Goal: Transaction & Acquisition: Subscribe to service/newsletter

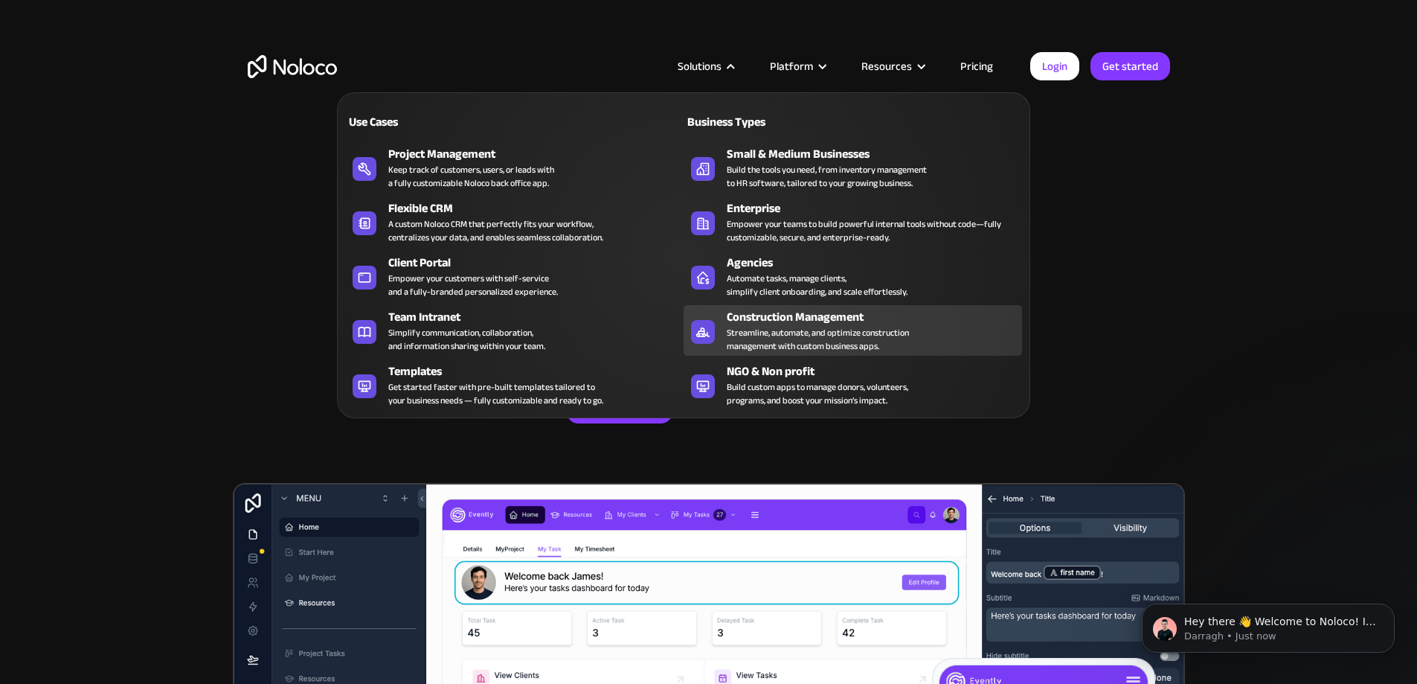
click at [734, 334] on div "Streamline, automate, and optimize construction management with custom business…" at bounding box center [818, 339] width 182 height 27
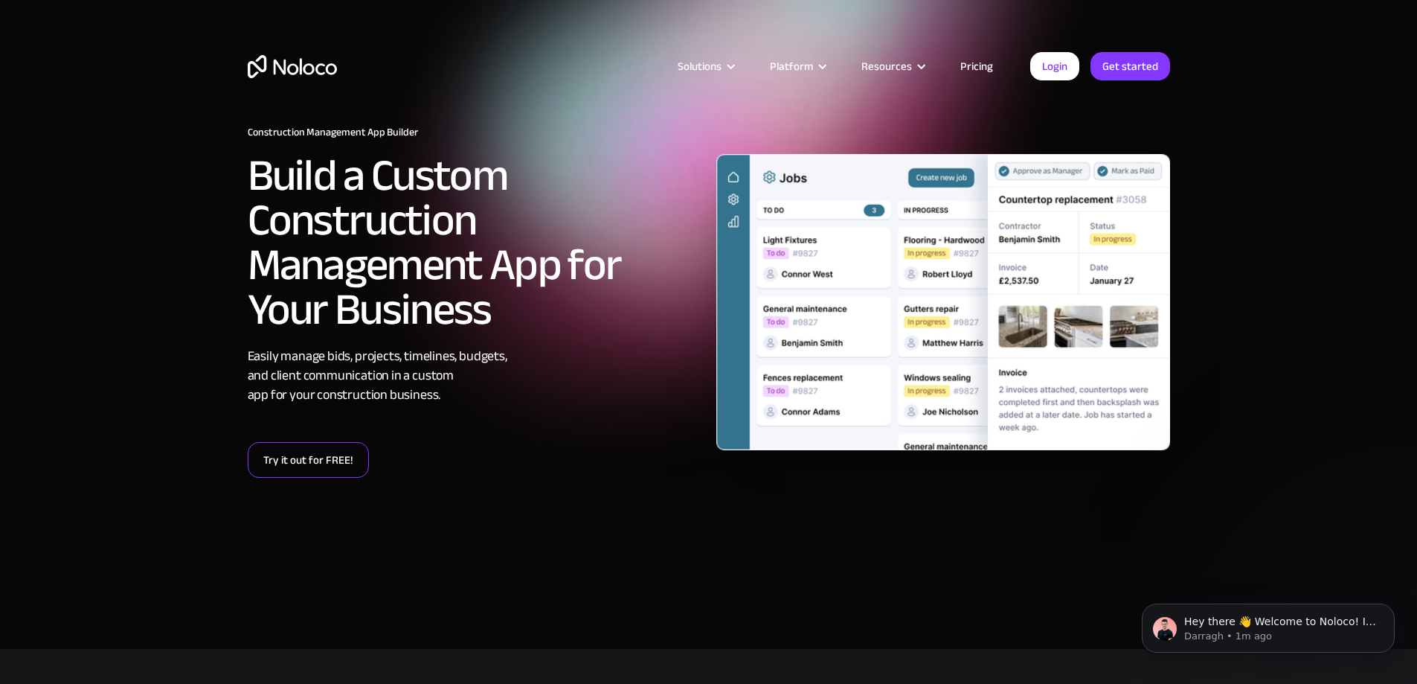
click at [292, 470] on link "Try it out for FREE!" at bounding box center [308, 460] width 121 height 36
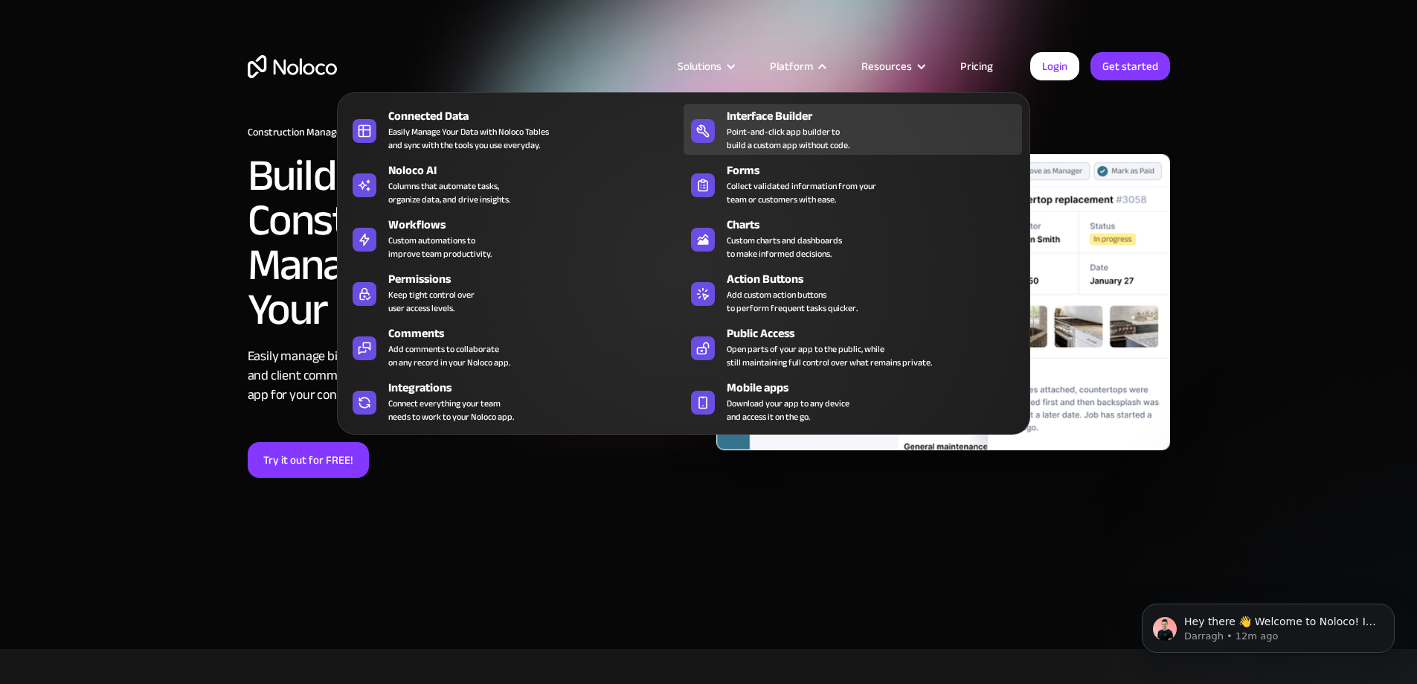
click at [815, 152] on div "Point-and-click app builder to build a custom app without code." at bounding box center [788, 138] width 123 height 27
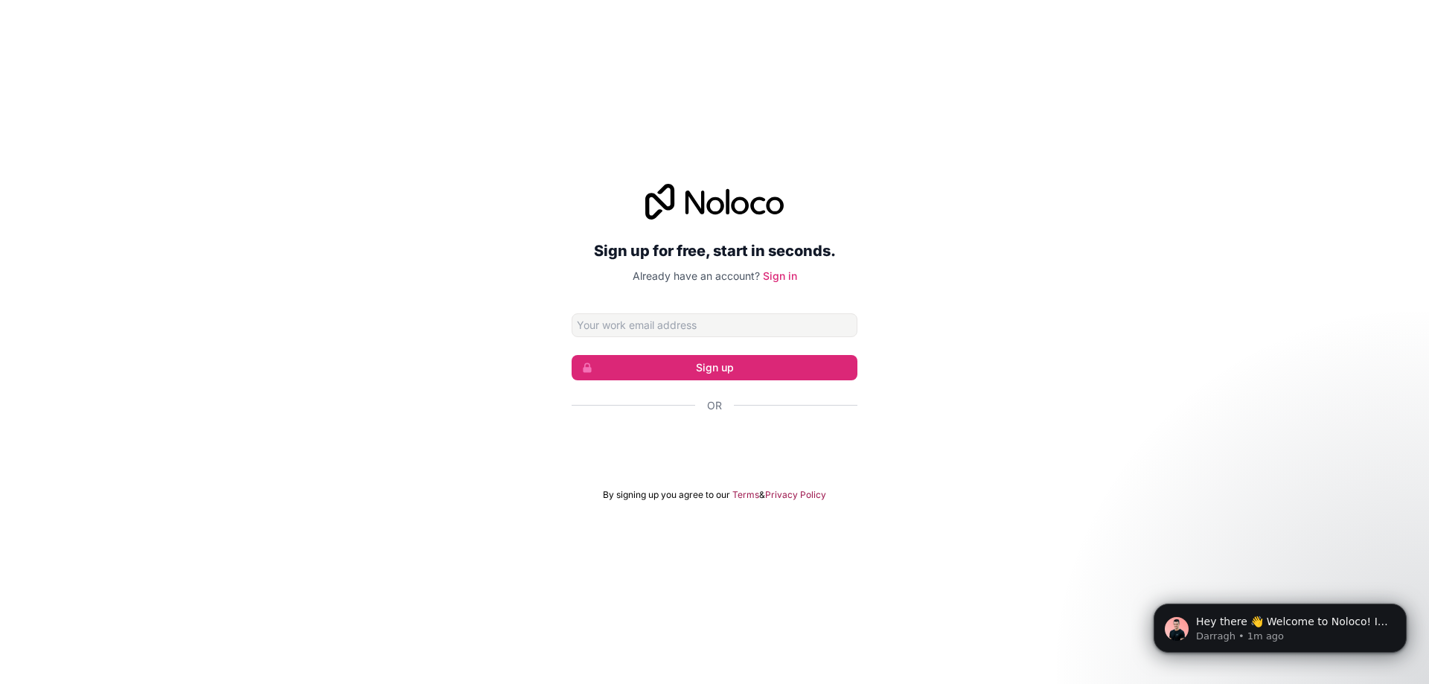
click at [1031, 394] on div "Sign up for free, start in seconds. Already have an account? Sign in Sign up Or…" at bounding box center [714, 342] width 1429 height 359
click at [978, 298] on div "Sign up for free, start in seconds. Already have an account? Sign in Sign up Or…" at bounding box center [714, 342] width 1429 height 359
click at [673, 319] on input "Email address" at bounding box center [714, 325] width 286 height 24
type input "purchasing@maslardb.com"
click button "Sign up" at bounding box center [714, 367] width 286 height 25
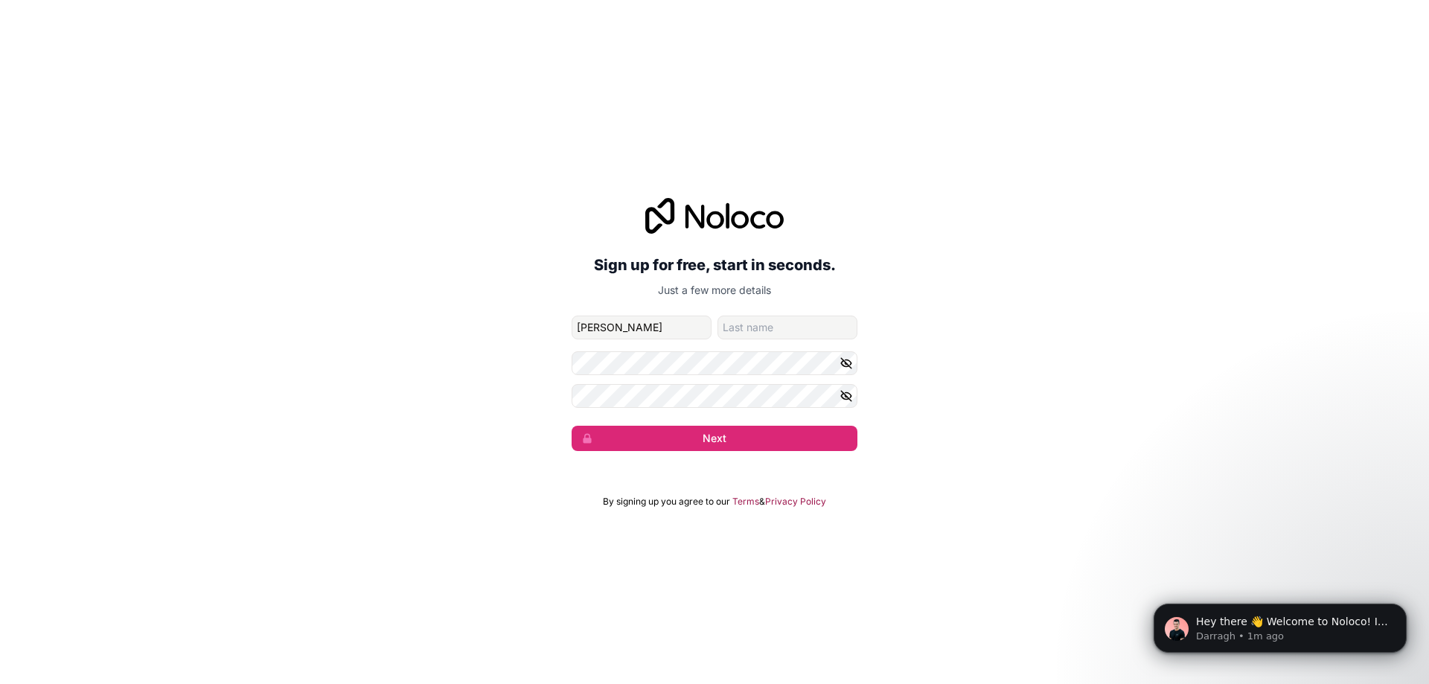
type input "Brandy"
type input "X"
type input "Colon"
click at [607, 434] on button "Next" at bounding box center [714, 438] width 286 height 25
click at [618, 431] on button "Next" at bounding box center [714, 438] width 286 height 25
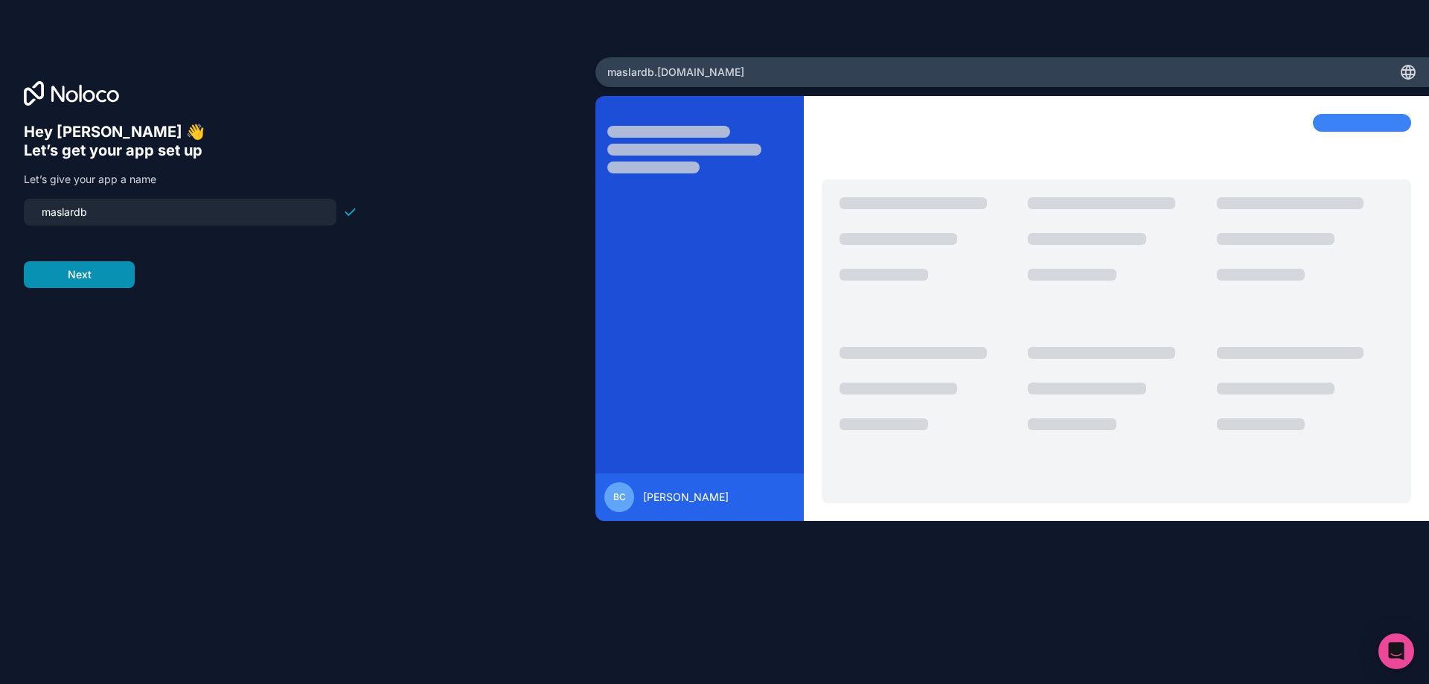
click at [100, 269] on button "Next" at bounding box center [79, 274] width 111 height 27
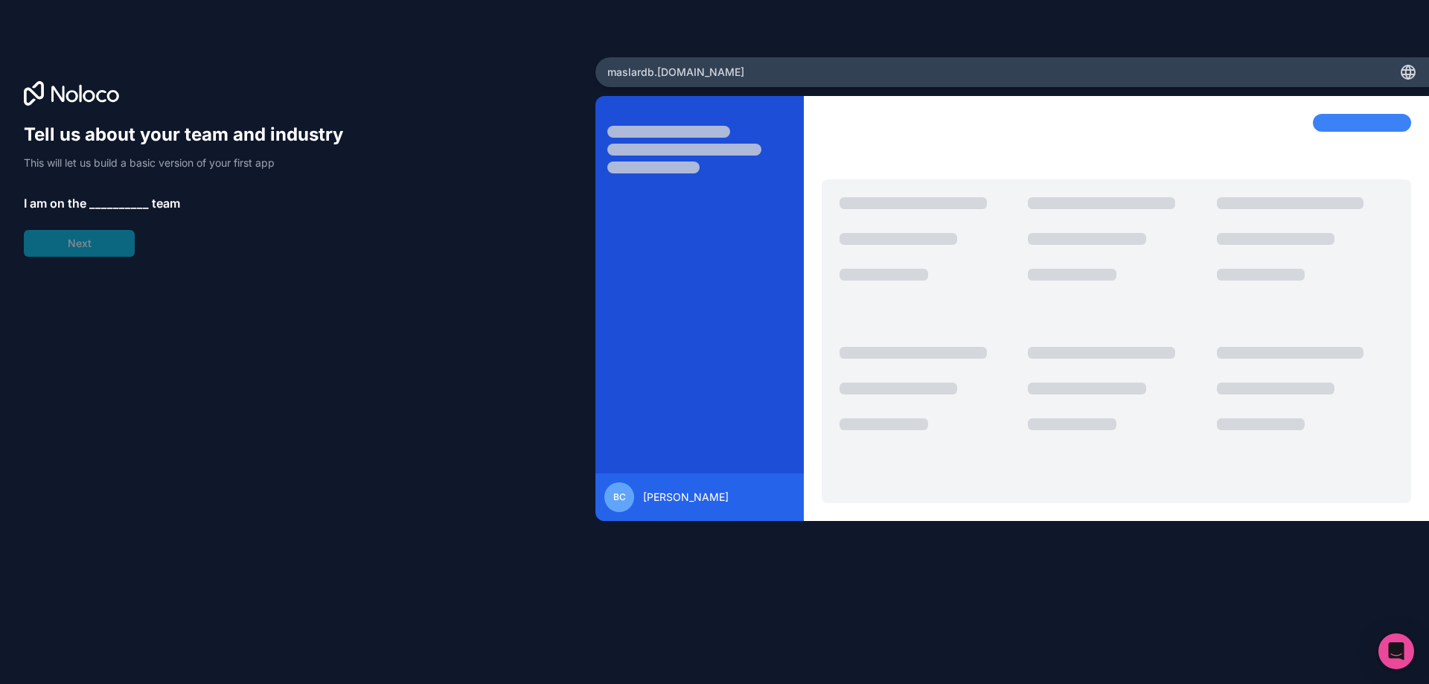
click at [115, 192] on div "Tell us about your team and industry This will let us build a basic version of …" at bounding box center [190, 190] width 333 height 134
click at [109, 203] on span "__________" at bounding box center [119, 203] width 60 height 18
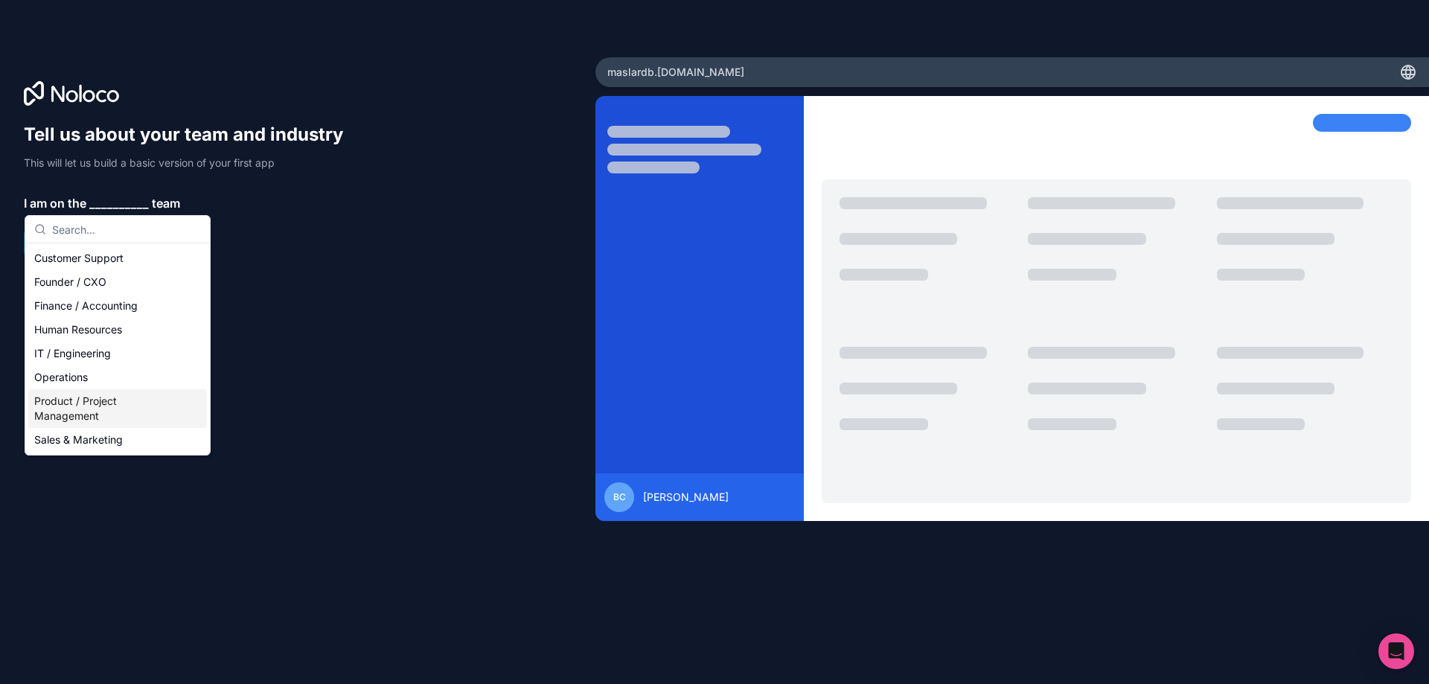
click at [132, 408] on div "Product / Project Management" at bounding box center [117, 408] width 179 height 39
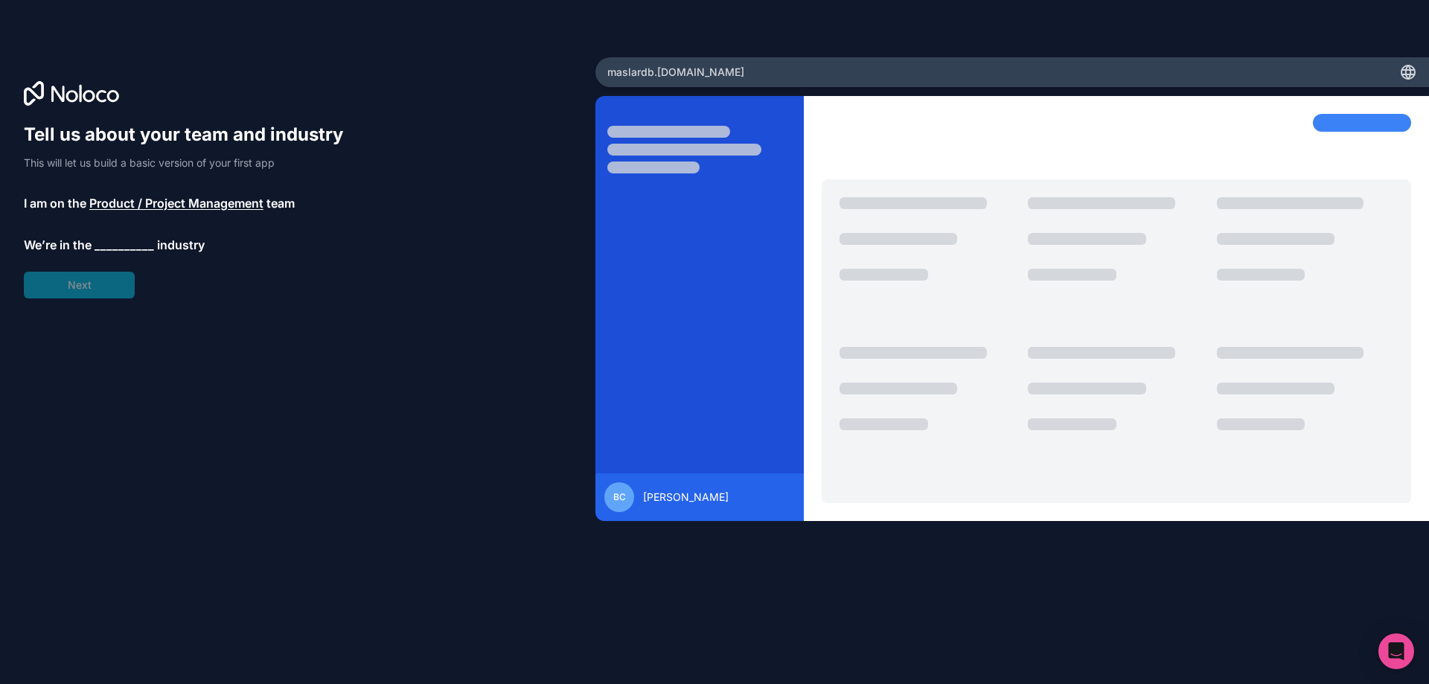
click at [109, 245] on span "__________" at bounding box center [124, 245] width 60 height 18
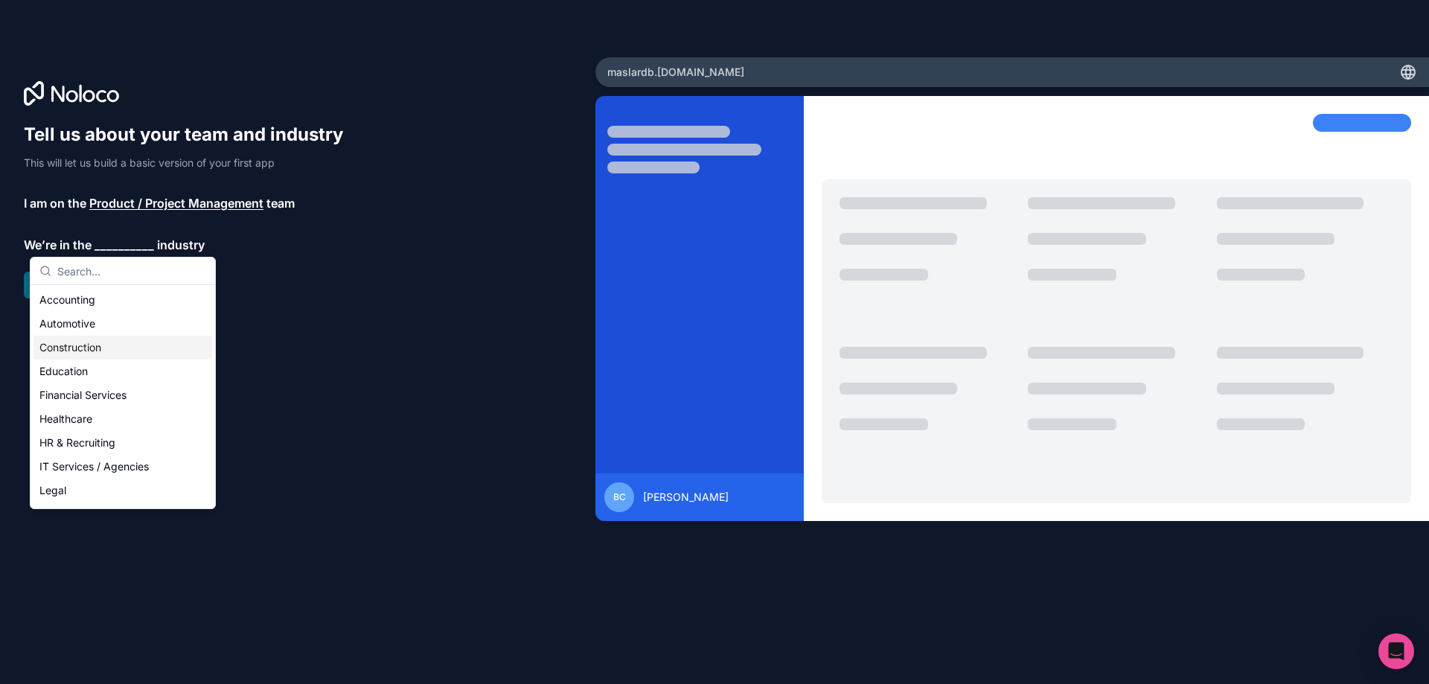
click at [99, 343] on div "Construction" at bounding box center [122, 348] width 179 height 24
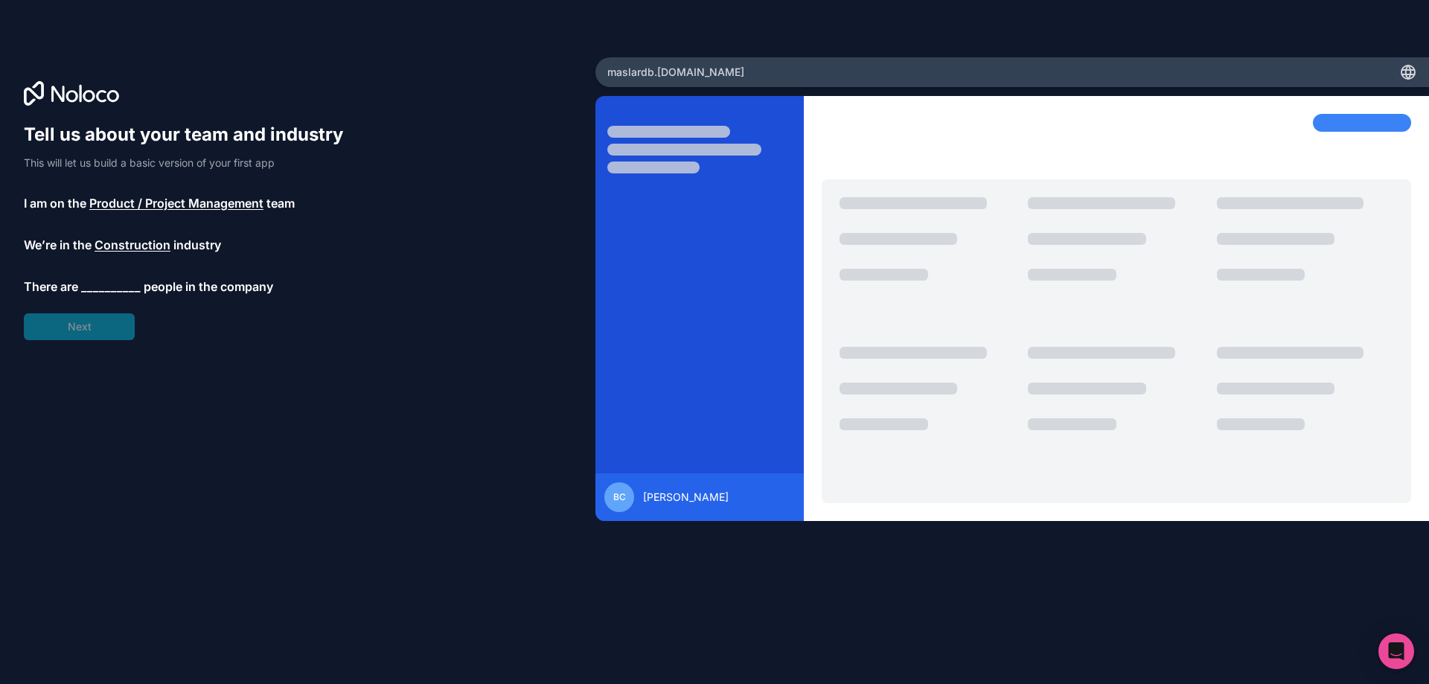
click at [112, 286] on span "__________" at bounding box center [111, 287] width 60 height 18
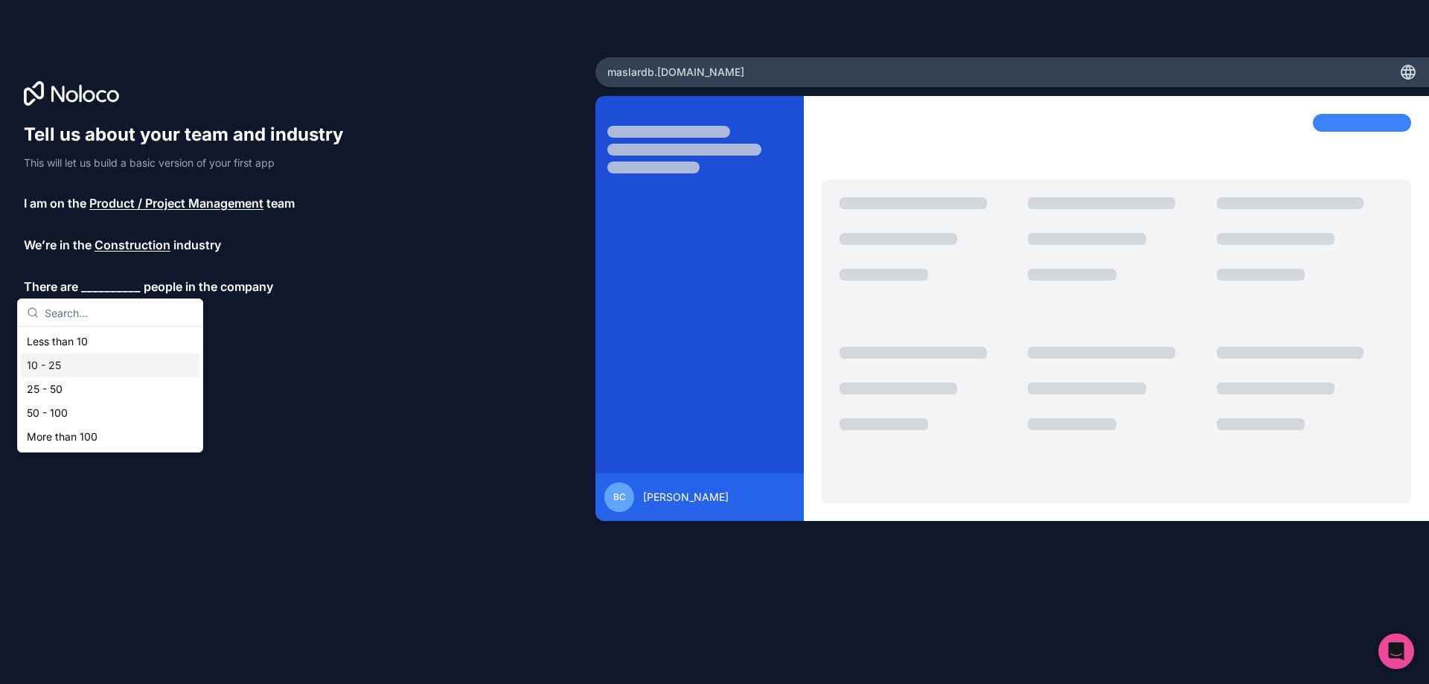
drag, startPoint x: 93, startPoint y: 345, endPoint x: 89, endPoint y: 368, distance: 22.8
click at [89, 368] on div "Less than 10 10 - 25 25 - 50 50 - 100 More than 100" at bounding box center [110, 389] width 179 height 119
click at [89, 368] on div "10 - 25" at bounding box center [110, 365] width 179 height 24
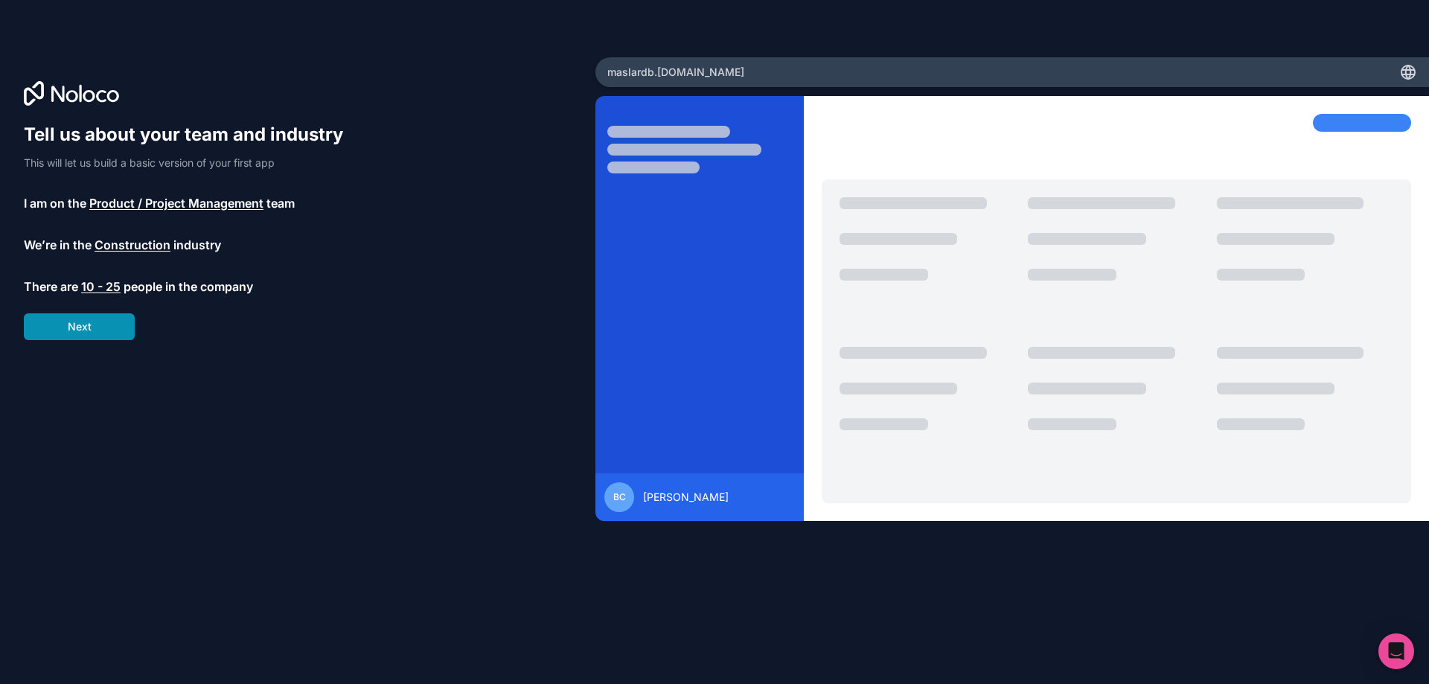
click at [100, 336] on button "Next" at bounding box center [79, 326] width 111 height 27
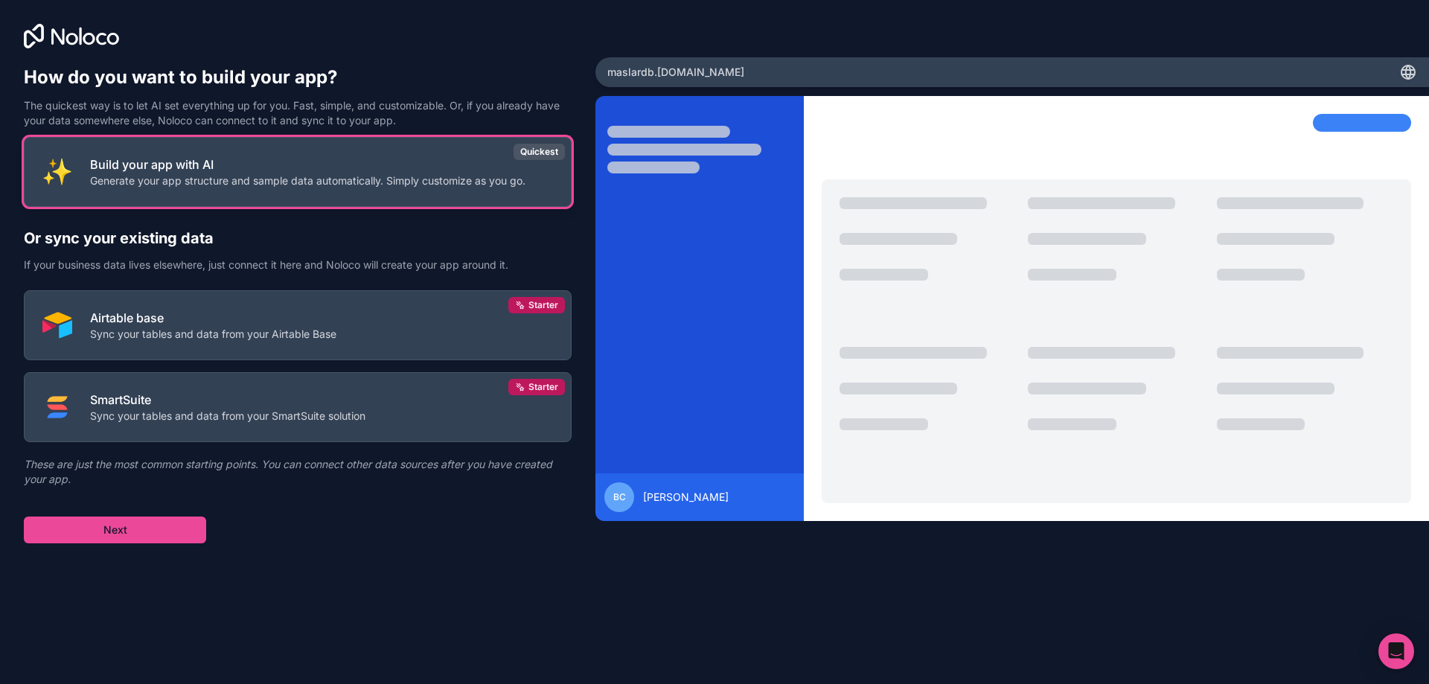
click at [166, 185] on p "Generate your app structure and sample data automatically. Simply customize as …" at bounding box center [307, 180] width 435 height 15
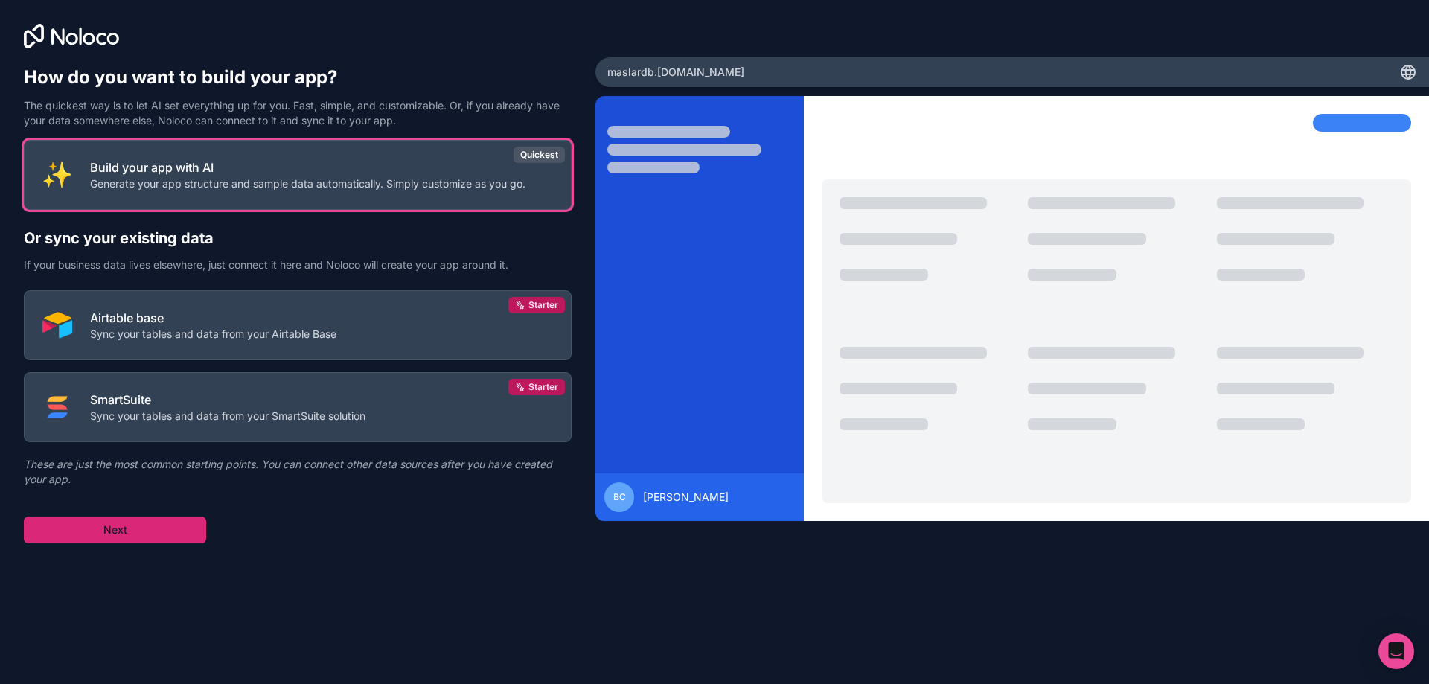
click at [130, 525] on button "Next" at bounding box center [115, 529] width 182 height 27
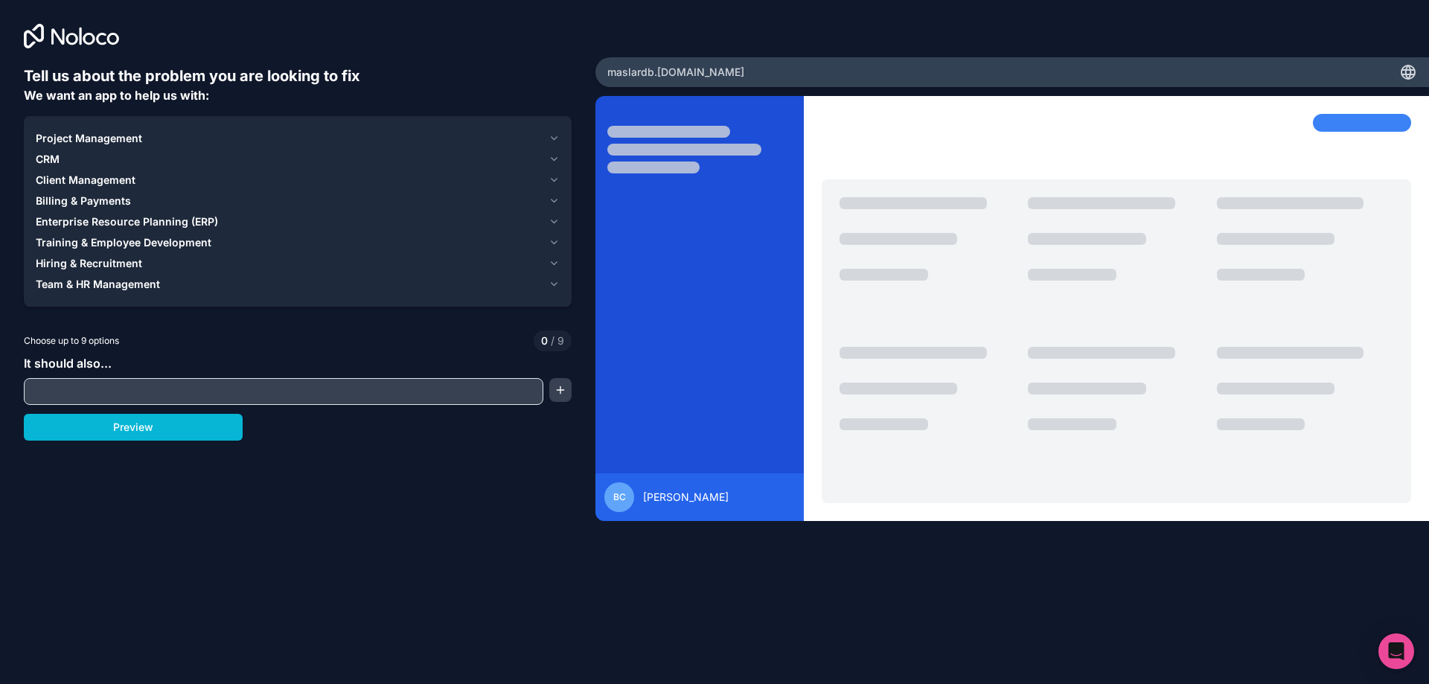
click at [559, 137] on icon "button" at bounding box center [553, 138] width 11 height 12
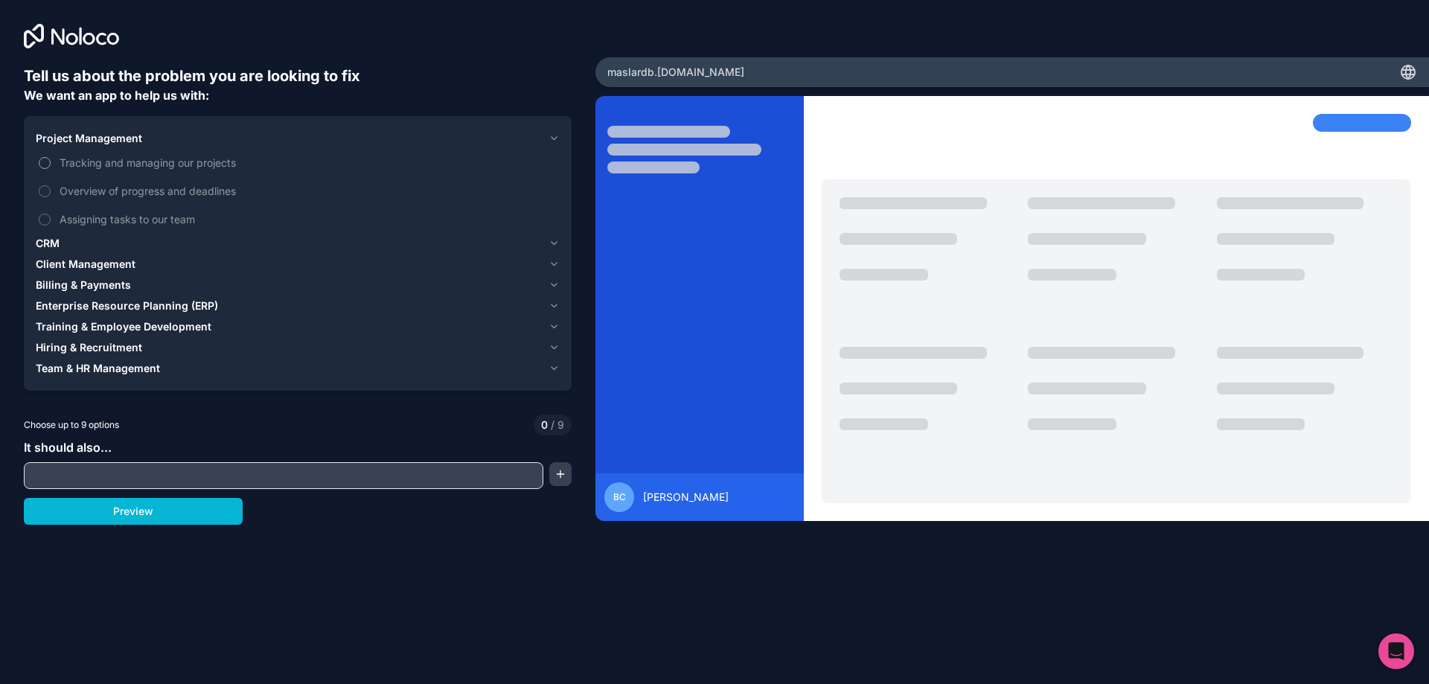
click at [47, 160] on button "Tracking and managing our projects" at bounding box center [45, 163] width 12 height 12
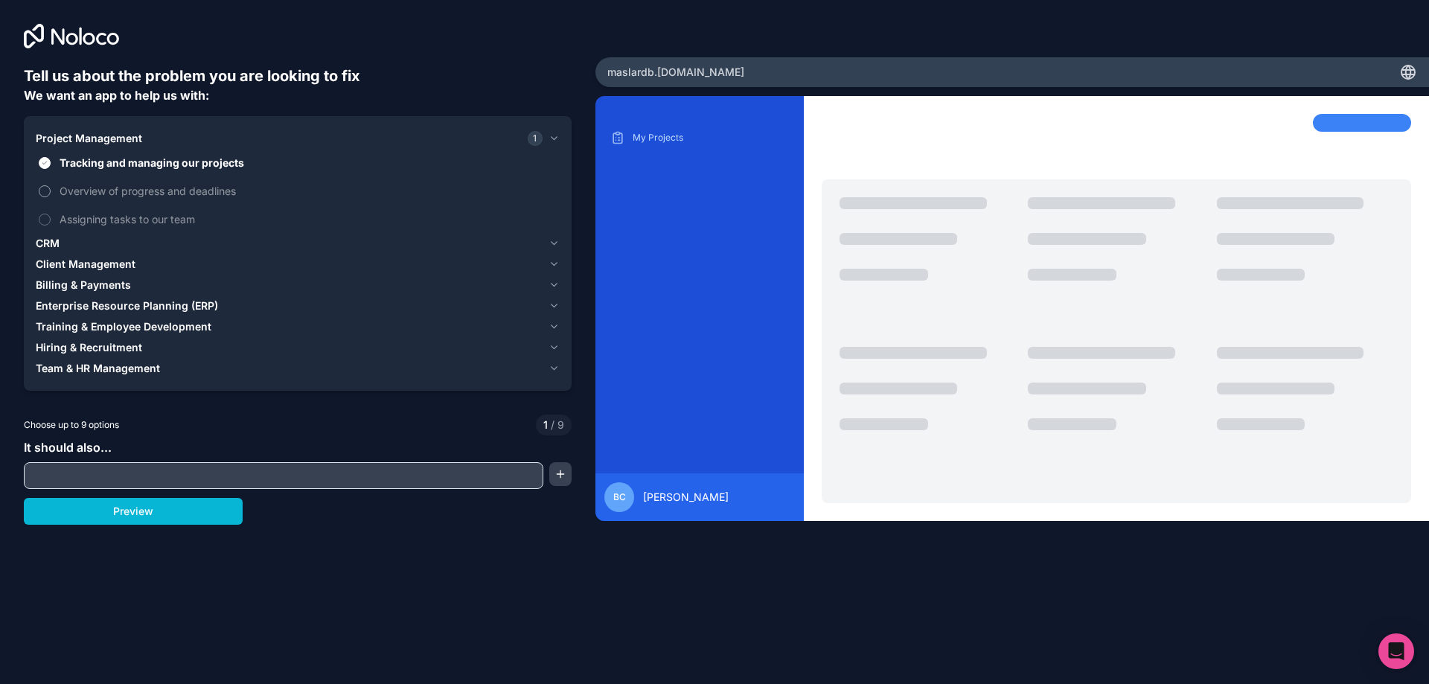
click at [45, 191] on button "Overview of progress and deadlines" at bounding box center [45, 191] width 12 height 12
click at [46, 217] on button "Assigning tasks to our team" at bounding box center [45, 220] width 12 height 12
click at [42, 218] on button "Assigning tasks to our team" at bounding box center [45, 220] width 12 height 12
click at [549, 239] on icon "button" at bounding box center [553, 243] width 11 height 12
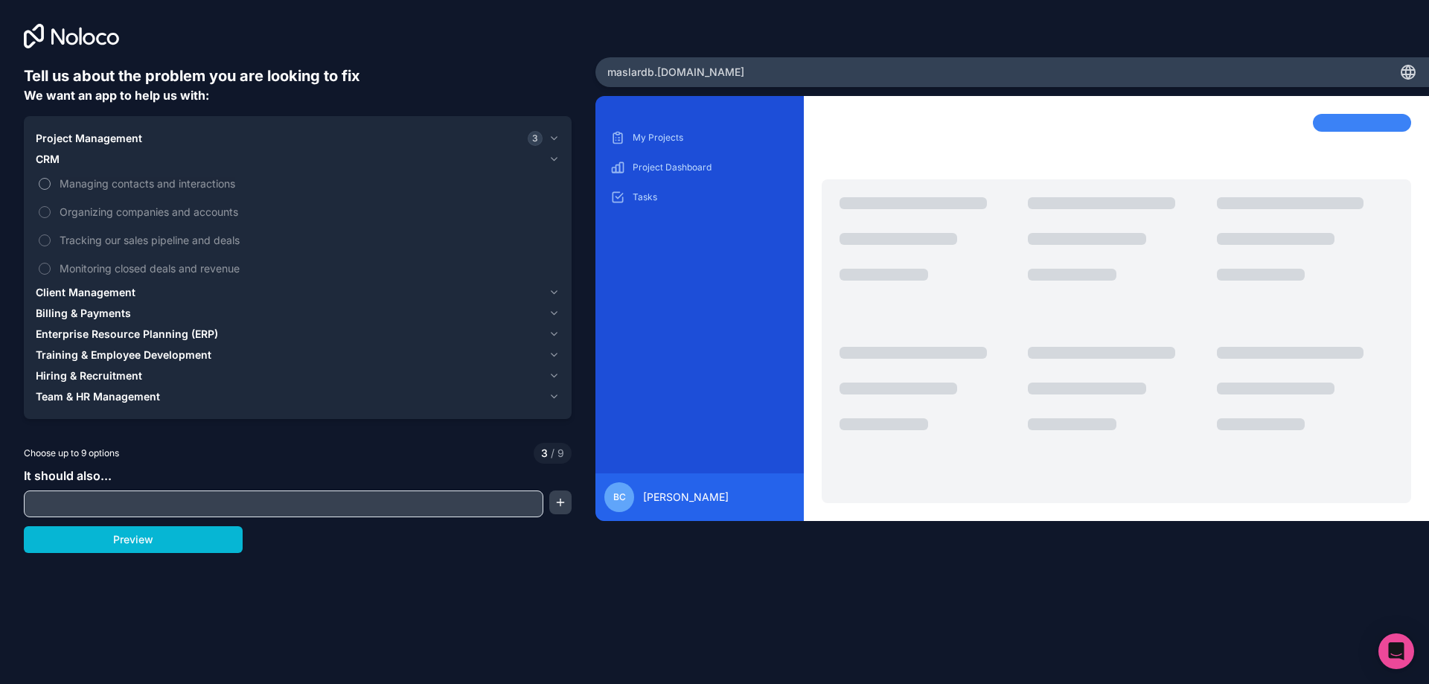
click at [48, 180] on button "Managing contacts and interactions" at bounding box center [45, 184] width 12 height 12
drag, startPoint x: 45, startPoint y: 207, endPoint x: 45, endPoint y: 234, distance: 27.5
click at [45, 234] on div "Managing contacts and interactions Organizing companies and accounts Tracking o…" at bounding box center [298, 226] width 524 height 112
drag, startPoint x: 43, startPoint y: 261, endPoint x: 51, endPoint y: 240, distance: 23.1
click at [51, 240] on div "Managing contacts and interactions Organizing companies and accounts Tracking o…" at bounding box center [298, 226] width 524 height 112
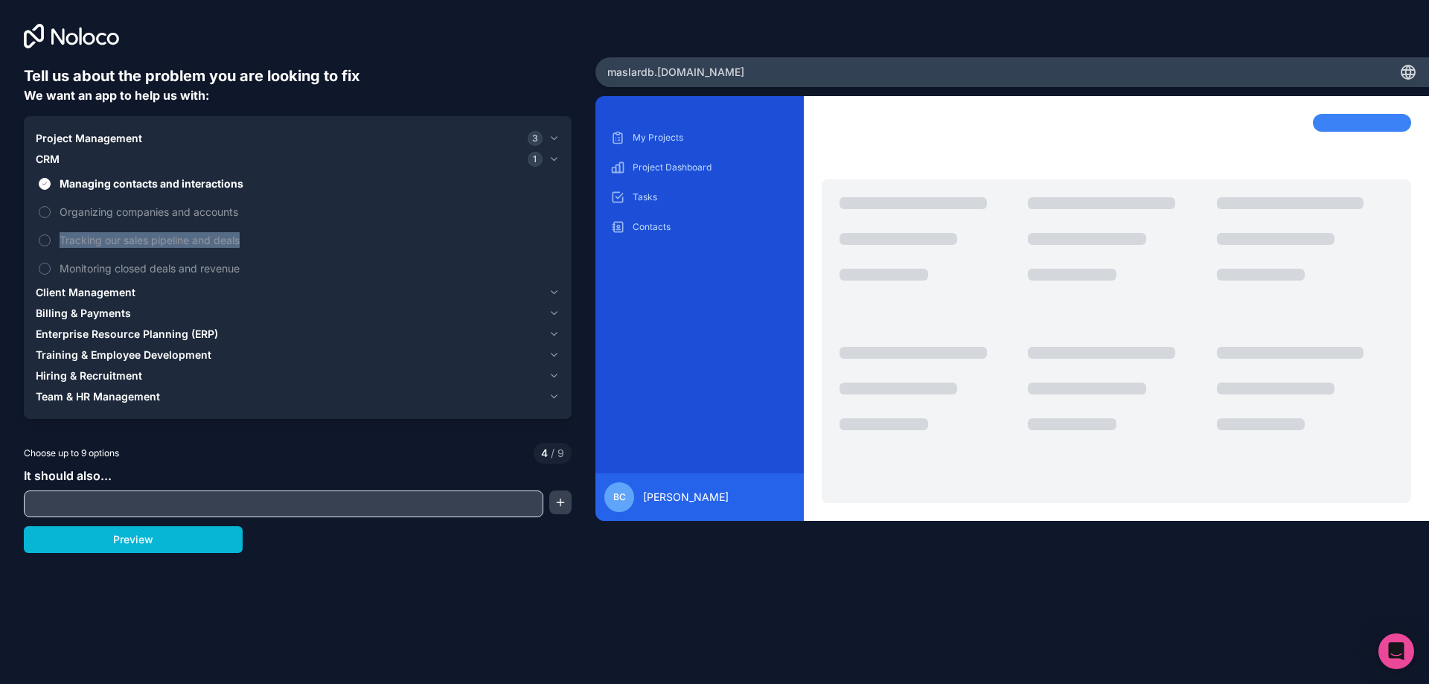
click at [553, 298] on icon "button" at bounding box center [553, 292] width 11 height 12
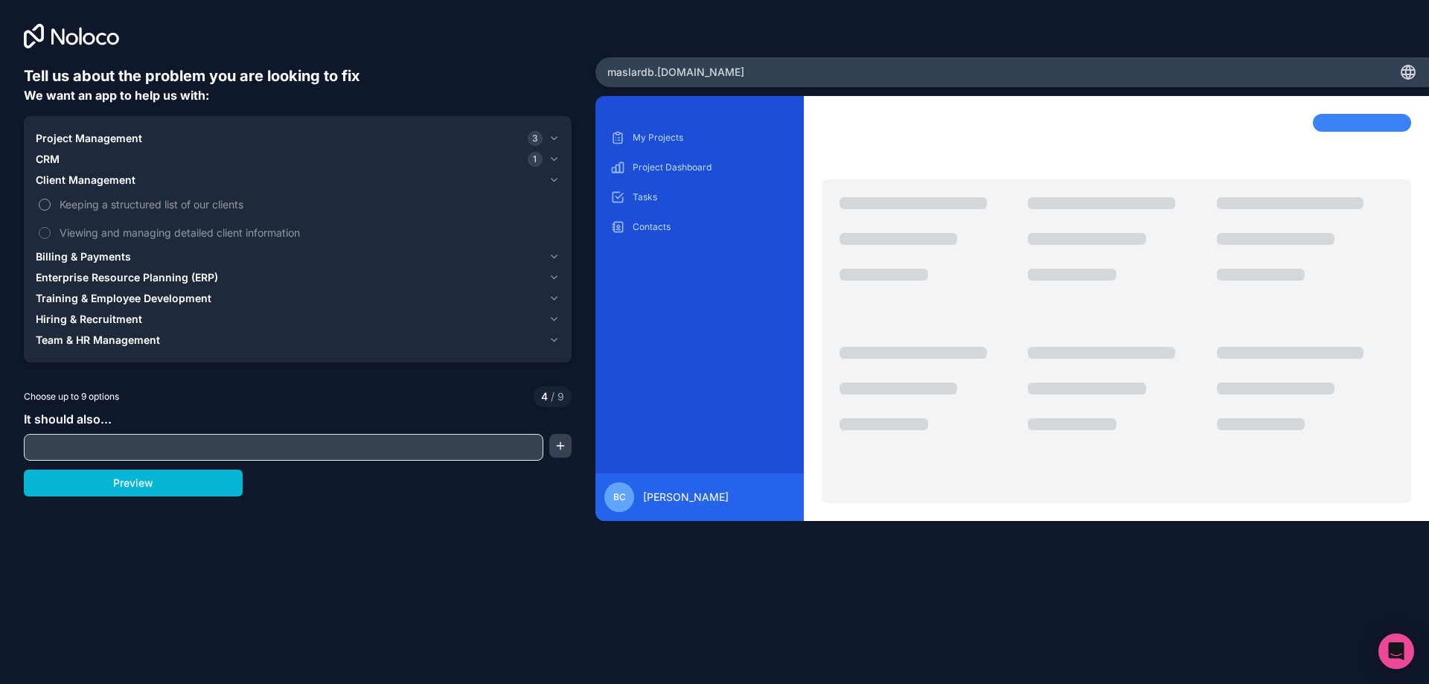
click at [45, 207] on button "Keeping a structured list of our clients" at bounding box center [45, 205] width 12 height 12
click at [43, 236] on button "Viewing and managing detailed client information" at bounding box center [45, 233] width 12 height 12
click at [550, 260] on icon "button" at bounding box center [553, 257] width 11 height 12
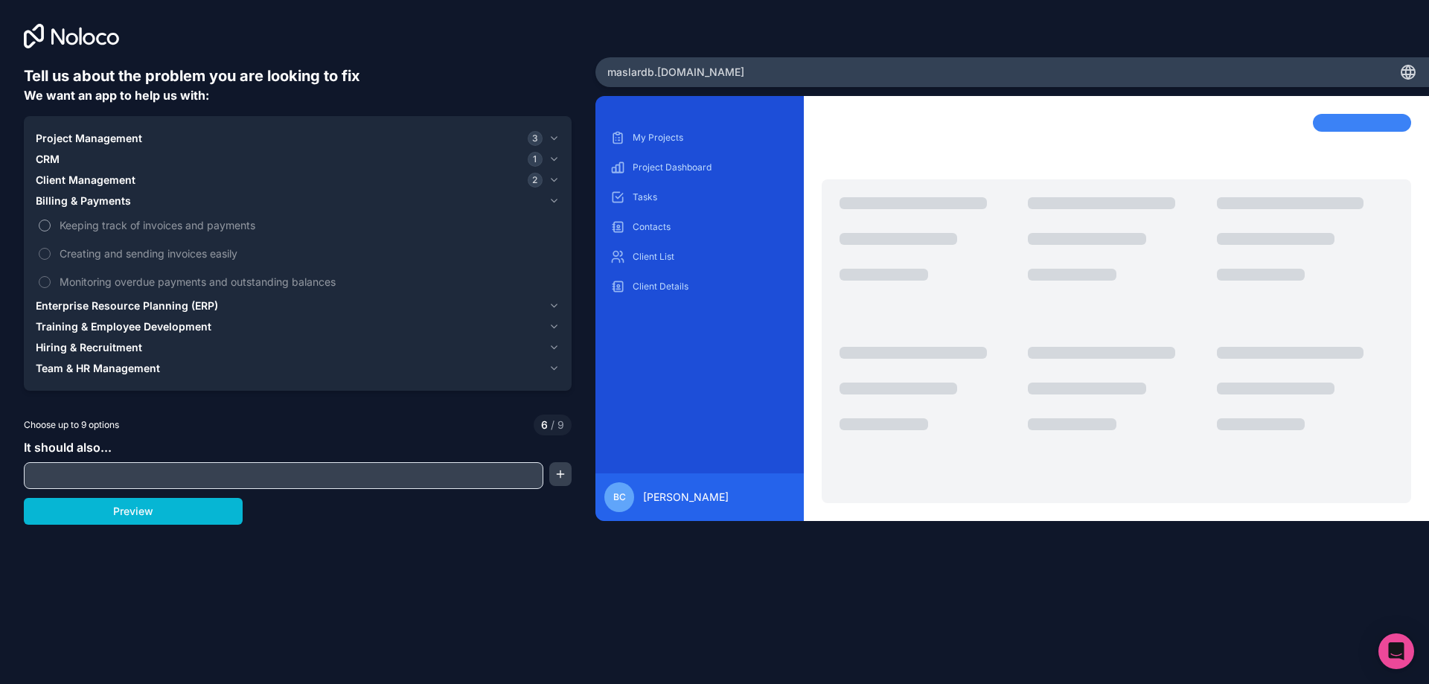
click at [46, 222] on button "Keeping track of invoices and payments" at bounding box center [45, 225] width 12 height 12
click at [48, 251] on button "Creating and sending invoices easily" at bounding box center [45, 254] width 12 height 12
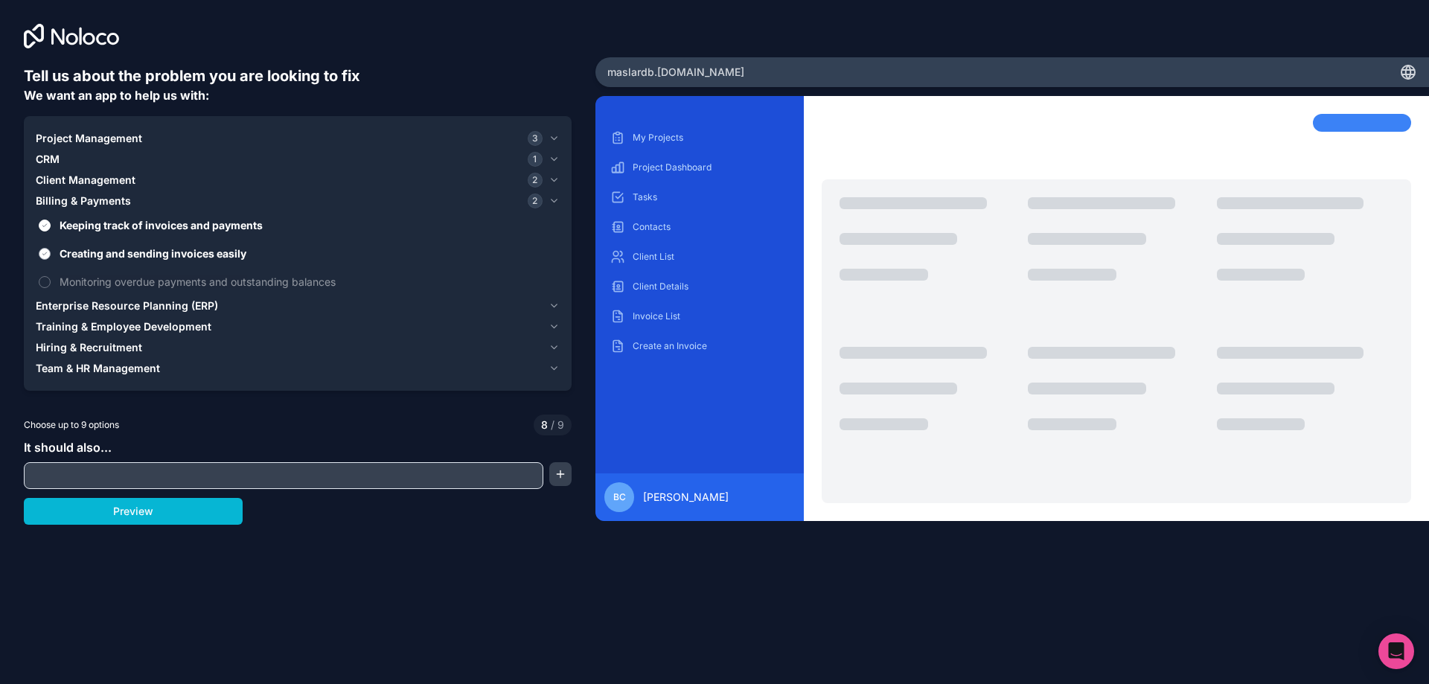
click at [48, 253] on button "Creating and sending invoices easily" at bounding box center [45, 254] width 12 height 12
click at [45, 274] on label "Monitoring overdue payments and outstanding balances" at bounding box center [298, 282] width 524 height 28
click at [45, 276] on button "Monitoring overdue payments and outstanding balances" at bounding box center [45, 282] width 12 height 12
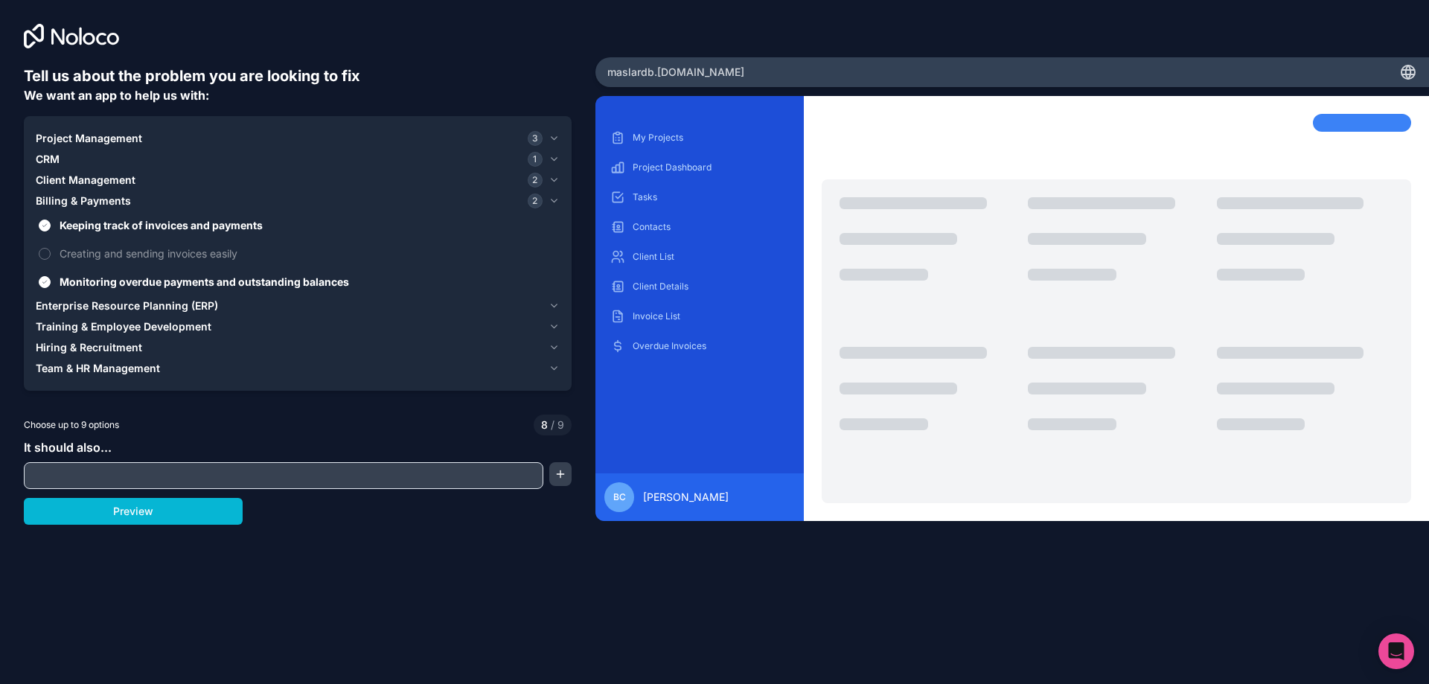
click at [552, 311] on icon "button" at bounding box center [553, 306] width 11 height 12
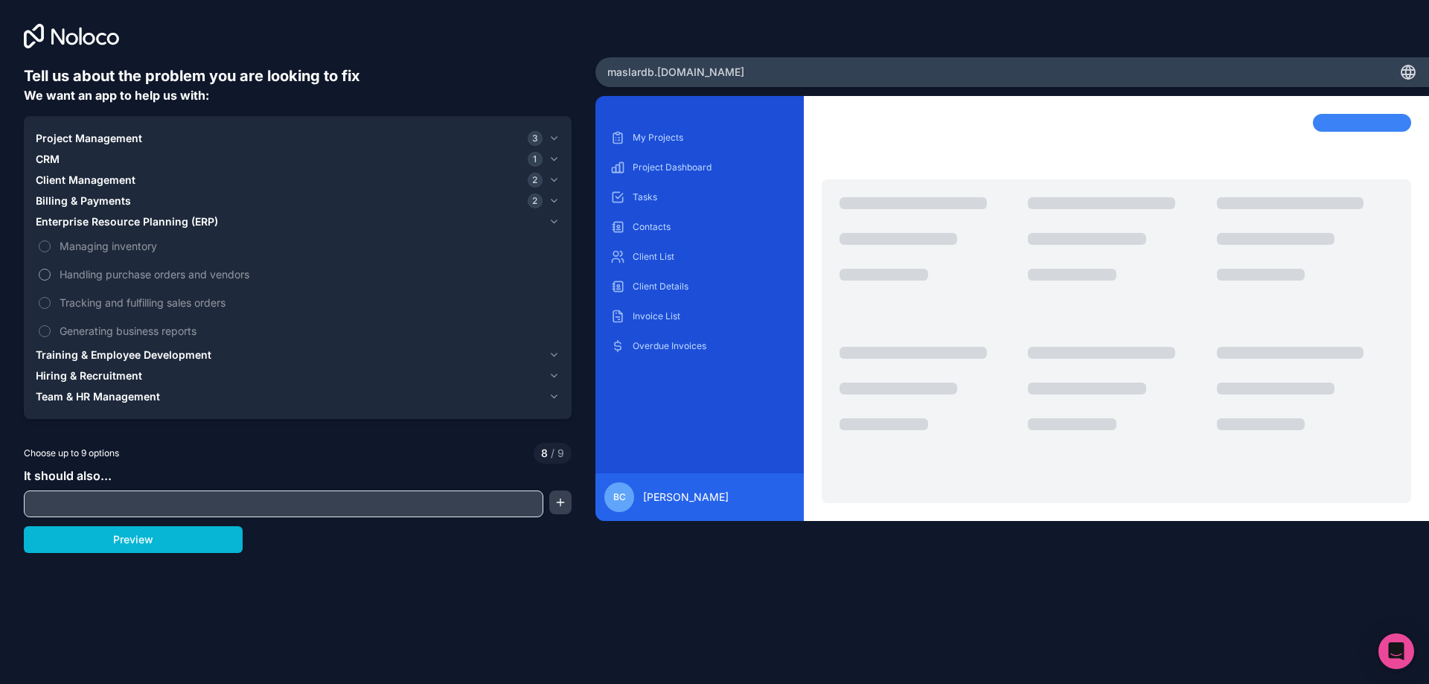
click at [46, 268] on label "Handling purchase orders and vendors" at bounding box center [298, 274] width 524 height 28
click at [46, 269] on button "Handling purchase orders and vendors" at bounding box center [45, 275] width 12 height 12
click at [45, 292] on label "Tracking and fulfilling sales orders" at bounding box center [298, 303] width 524 height 28
click at [45, 321] on label "Generating business reports" at bounding box center [298, 331] width 524 height 28
click at [555, 141] on icon "button" at bounding box center [553, 138] width 11 height 12
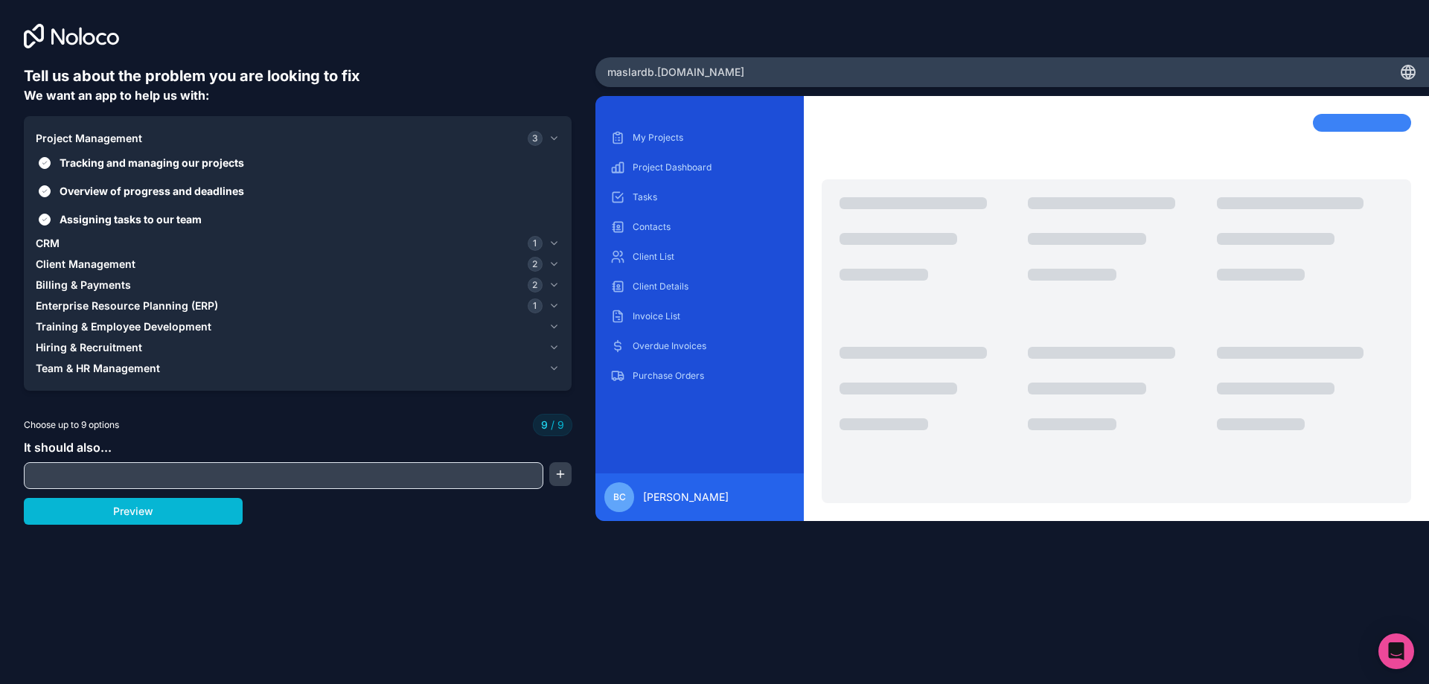
click at [555, 141] on icon "button" at bounding box center [553, 138] width 11 height 12
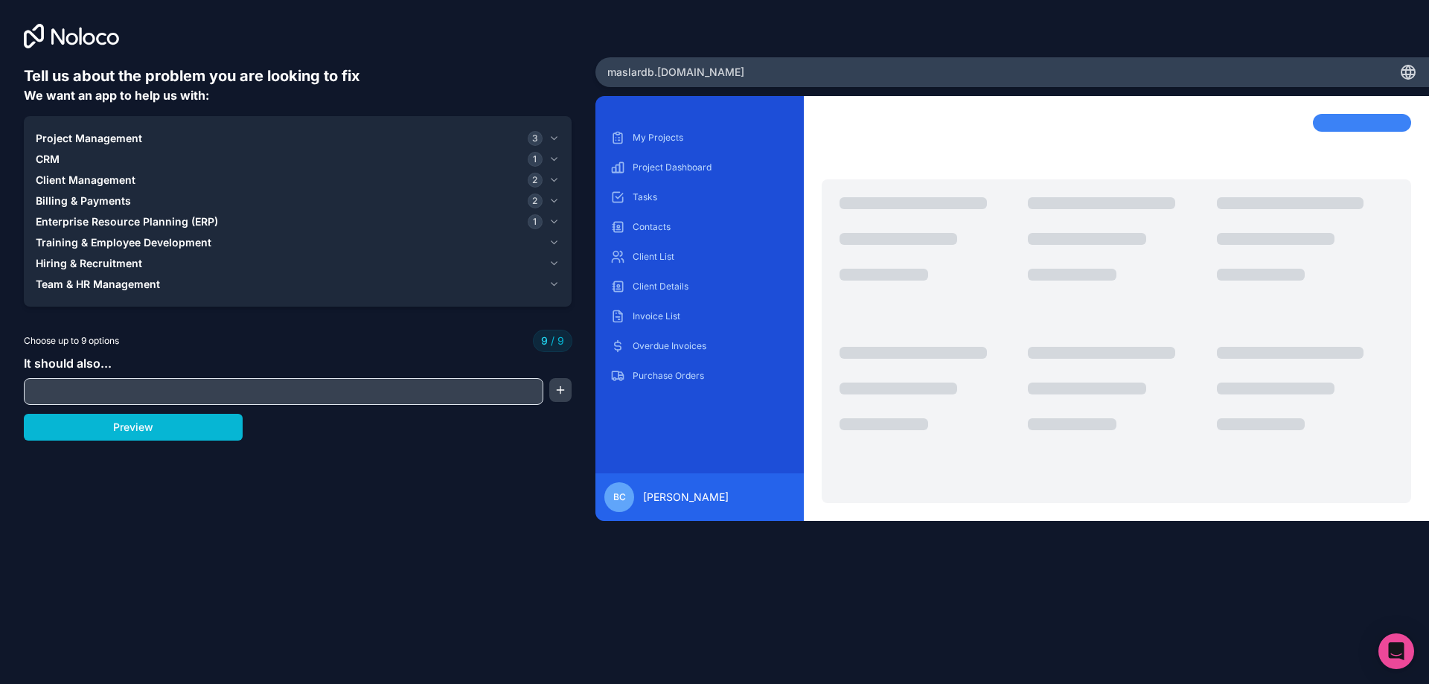
click at [555, 141] on icon "button" at bounding box center [553, 138] width 11 height 12
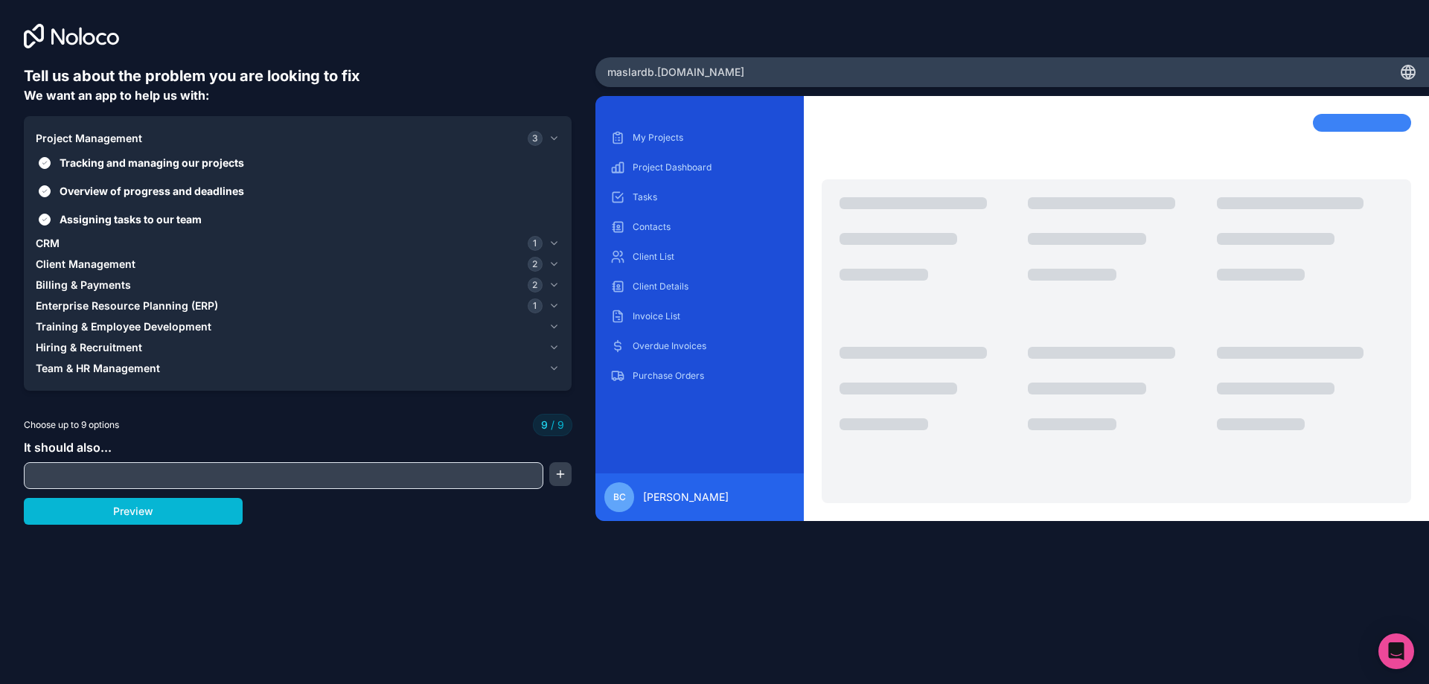
click at [205, 480] on input "text" at bounding box center [284, 475] width 512 height 21
click at [121, 225] on span "Assigning tasks to our team" at bounding box center [308, 219] width 497 height 16
click at [51, 225] on button "Assigning tasks to our team" at bounding box center [45, 220] width 12 height 12
click at [553, 240] on icon "button" at bounding box center [553, 243] width 11 height 12
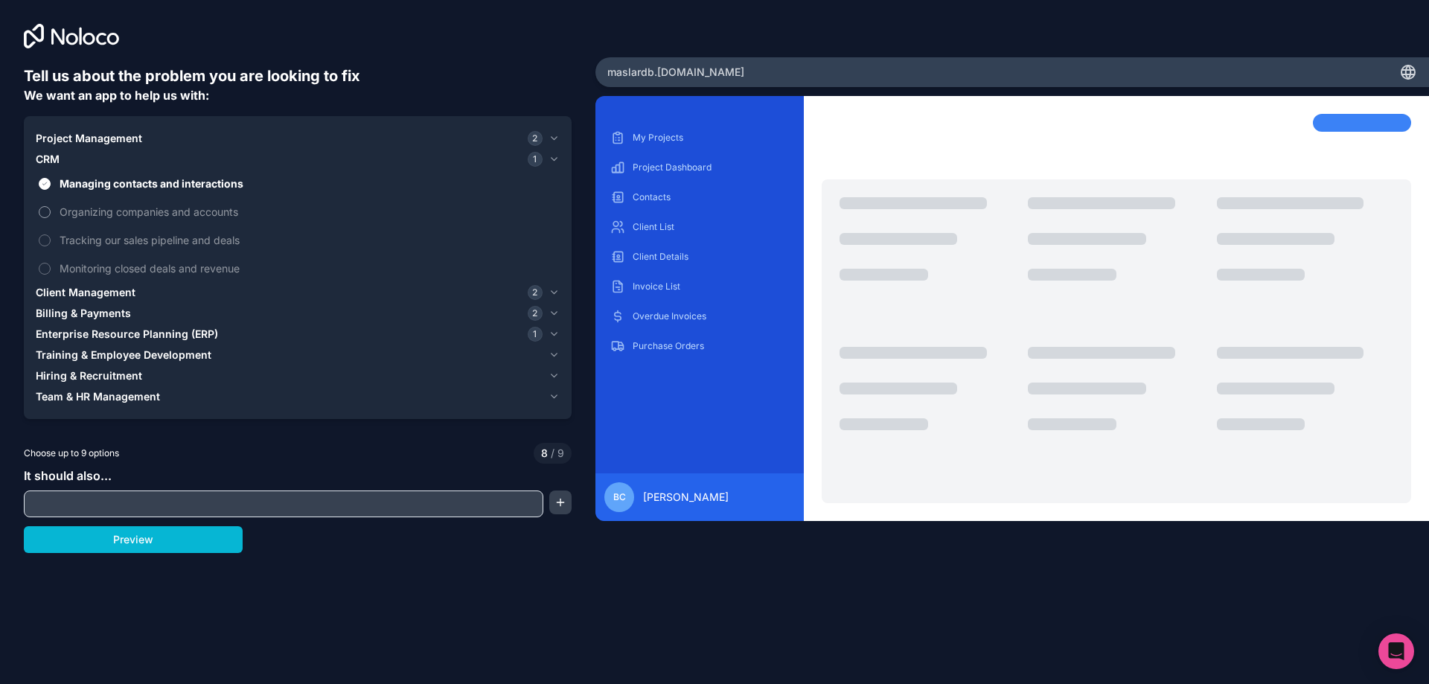
click at [41, 210] on button "Organizing companies and accounts" at bounding box center [45, 212] width 12 height 12
click at [45, 213] on button "Organizing companies and accounts" at bounding box center [45, 212] width 12 height 12
click at [554, 295] on icon "button" at bounding box center [553, 292] width 11 height 12
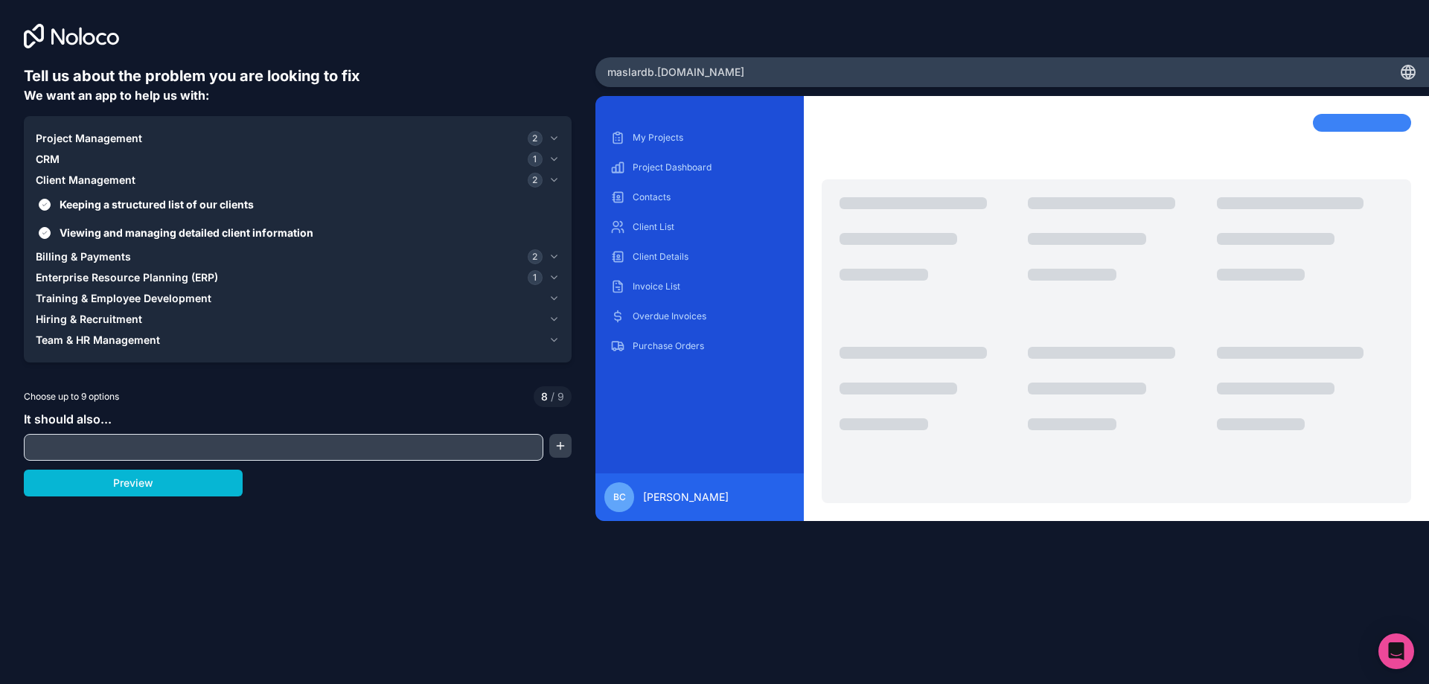
click at [539, 254] on span "2" at bounding box center [535, 256] width 15 height 15
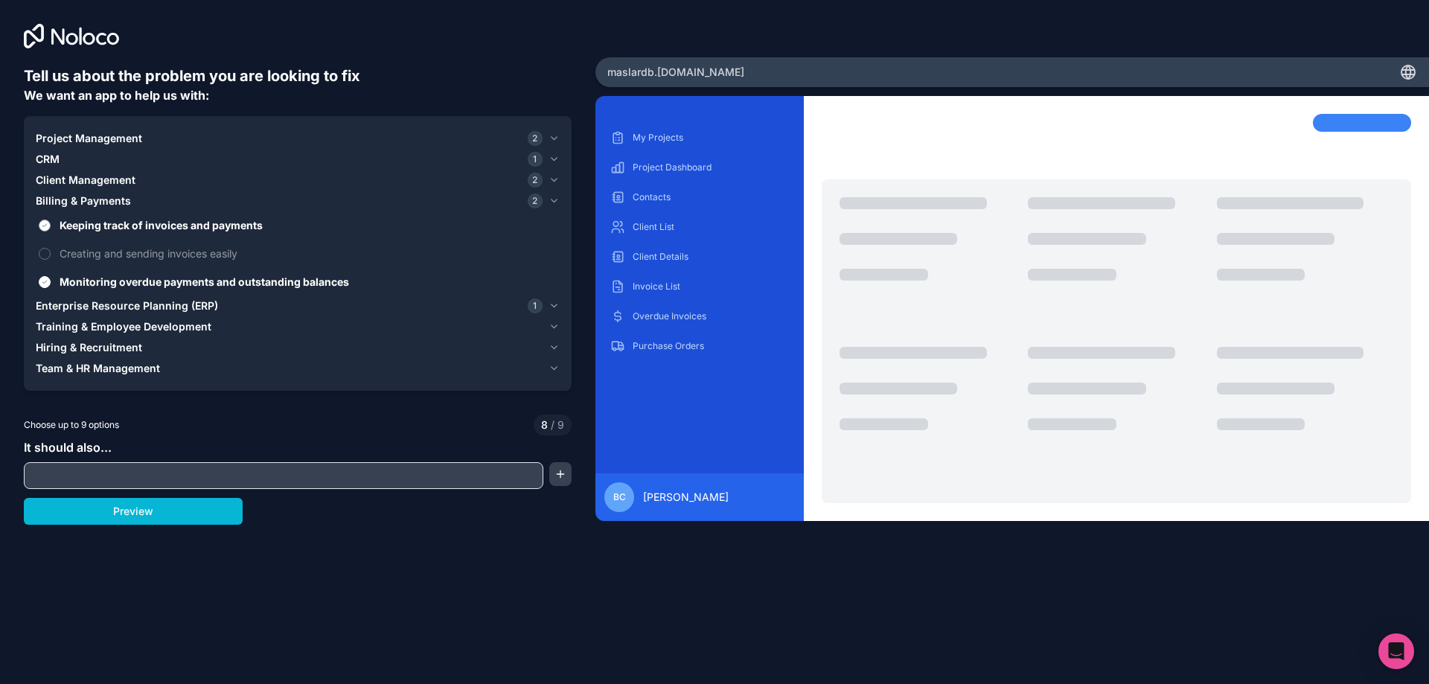
click at [47, 227] on button "Keeping track of invoices and payments" at bounding box center [45, 225] width 12 height 12
click at [106, 283] on span "Monitoring overdue payments and outstanding balances" at bounding box center [308, 282] width 497 height 16
click at [51, 283] on button "Monitoring overdue payments and outstanding balances" at bounding box center [45, 282] width 12 height 12
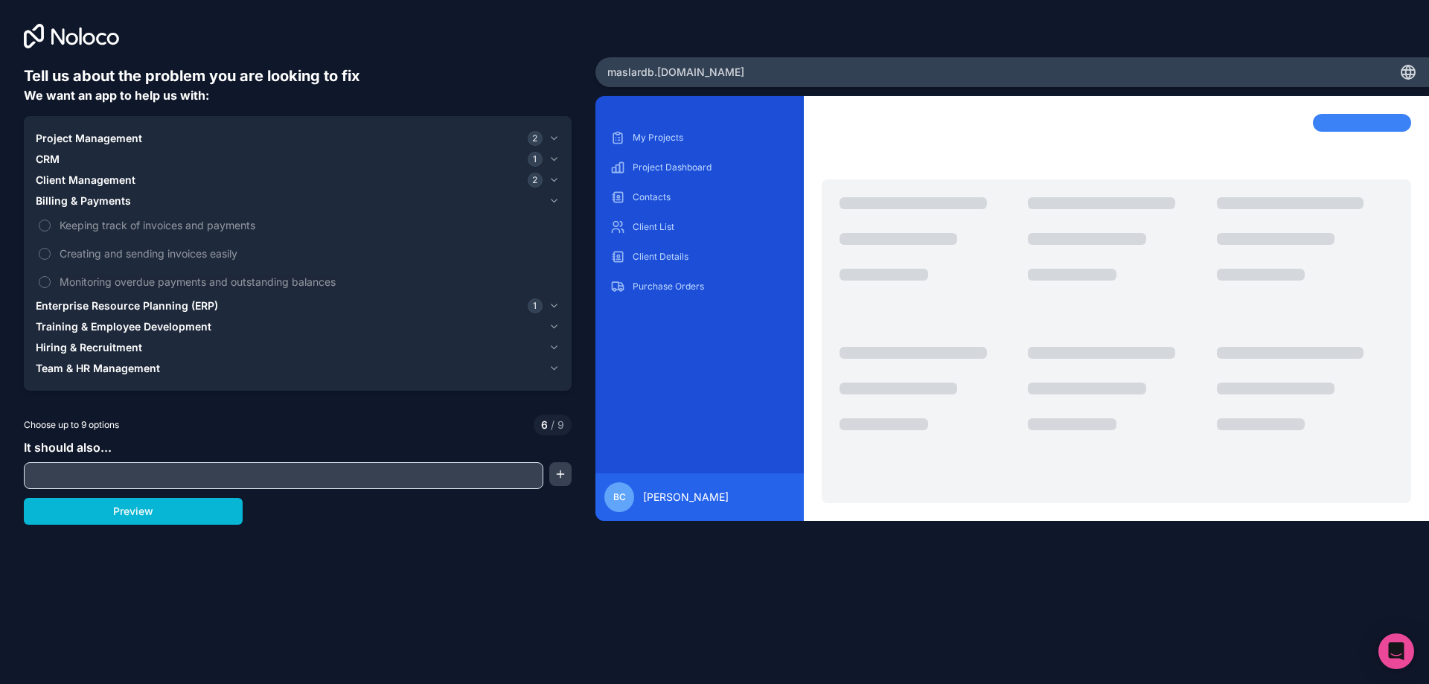
click at [552, 304] on icon "button" at bounding box center [553, 306] width 11 height 12
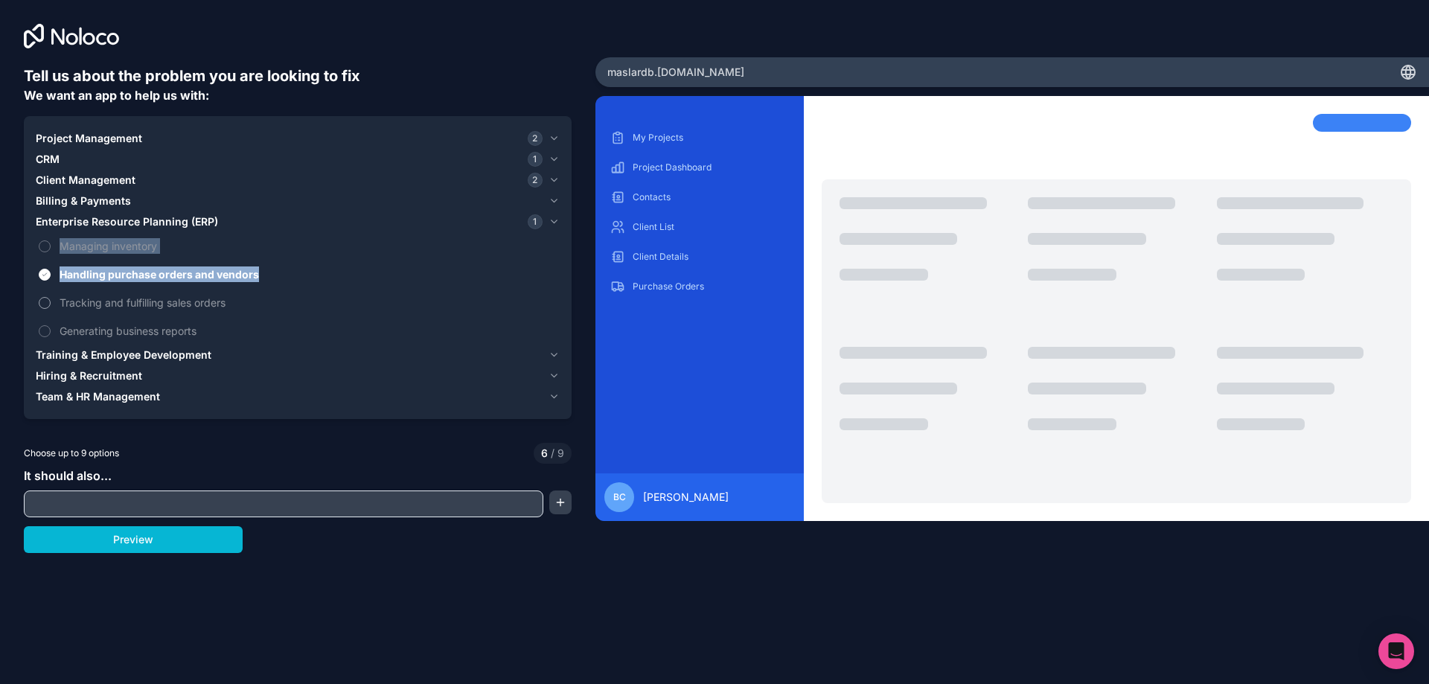
drag, startPoint x: 48, startPoint y: 240, endPoint x: 51, endPoint y: 300, distance: 59.6
click at [51, 299] on div "Managing inventory Handling purchase orders and vendors Tracking and fulfilling…" at bounding box center [298, 288] width 524 height 112
click at [51, 301] on label "Tracking and fulfilling sales orders" at bounding box center [298, 303] width 524 height 28
click at [51, 301] on button "Tracking and fulfilling sales orders" at bounding box center [45, 303] width 12 height 12
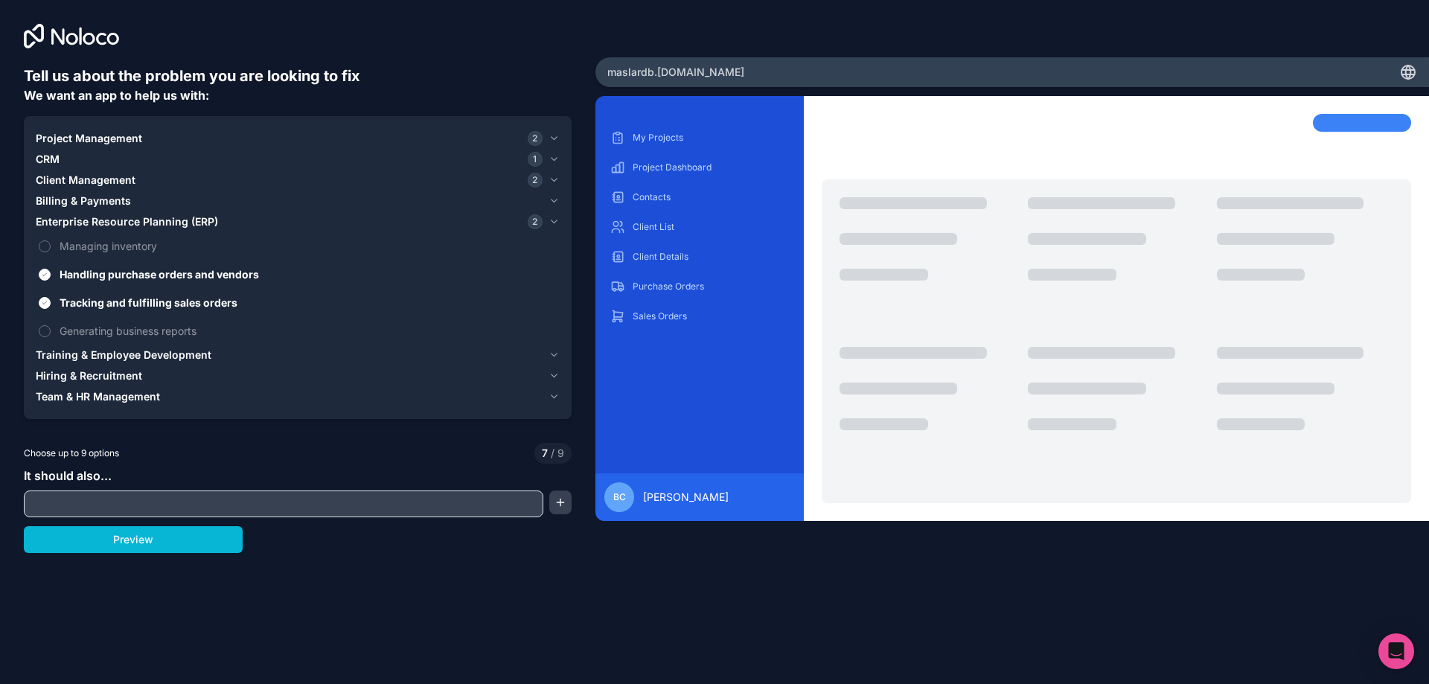
click at [551, 350] on icon "button" at bounding box center [553, 355] width 11 height 12
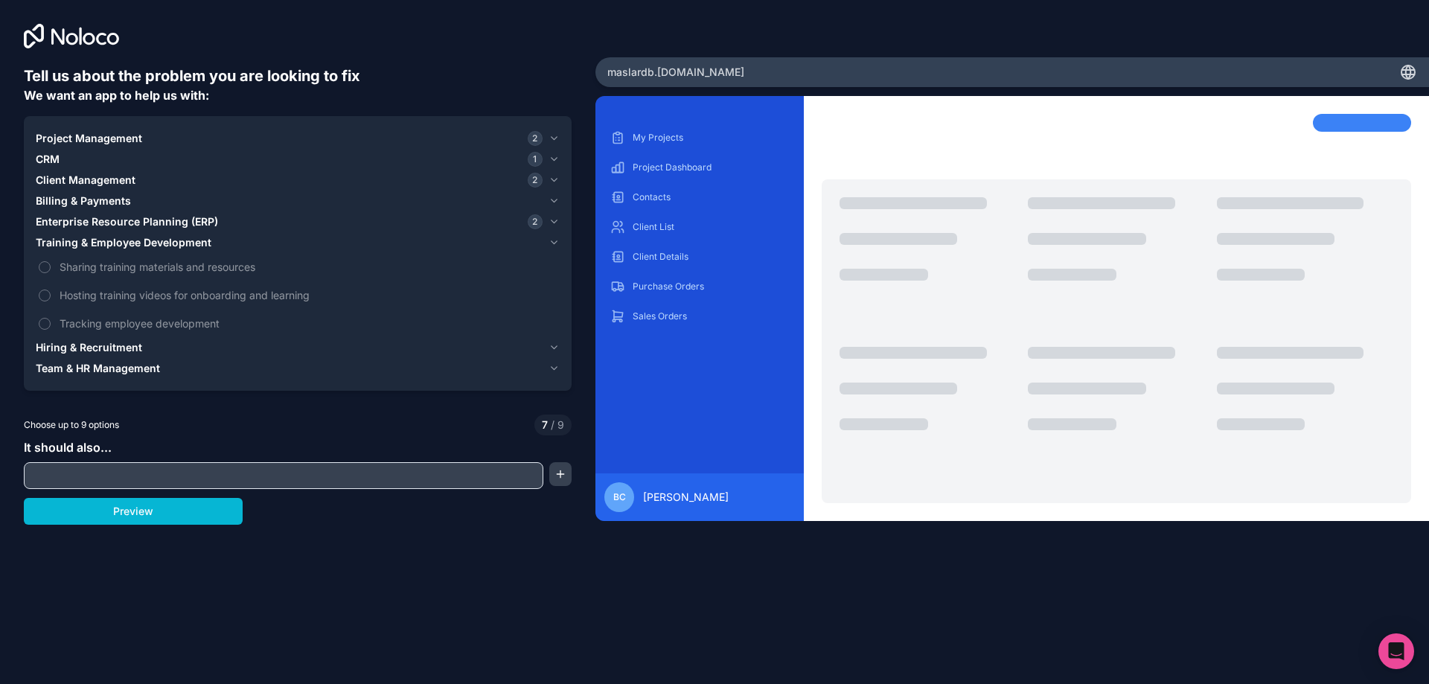
click at [558, 347] on icon "button" at bounding box center [553, 348] width 11 height 12
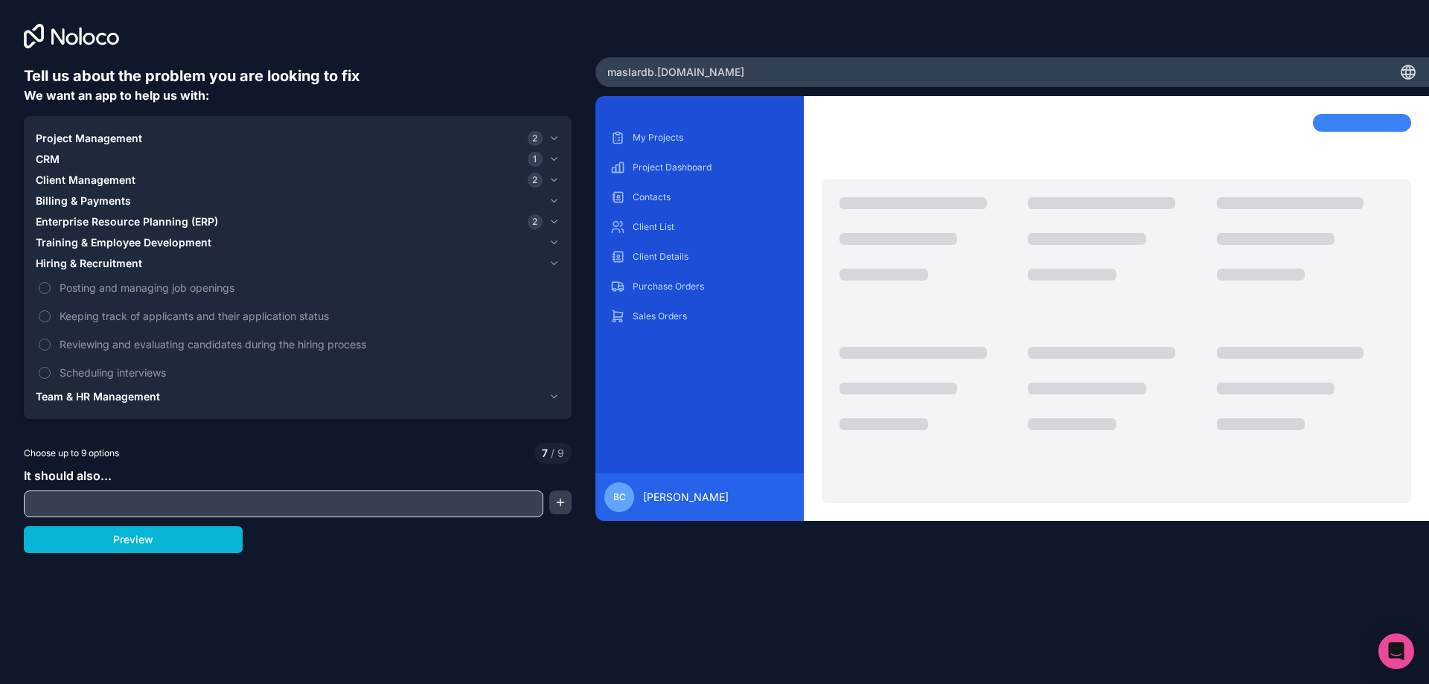
click at [554, 393] on icon "button" at bounding box center [553, 397] width 11 height 12
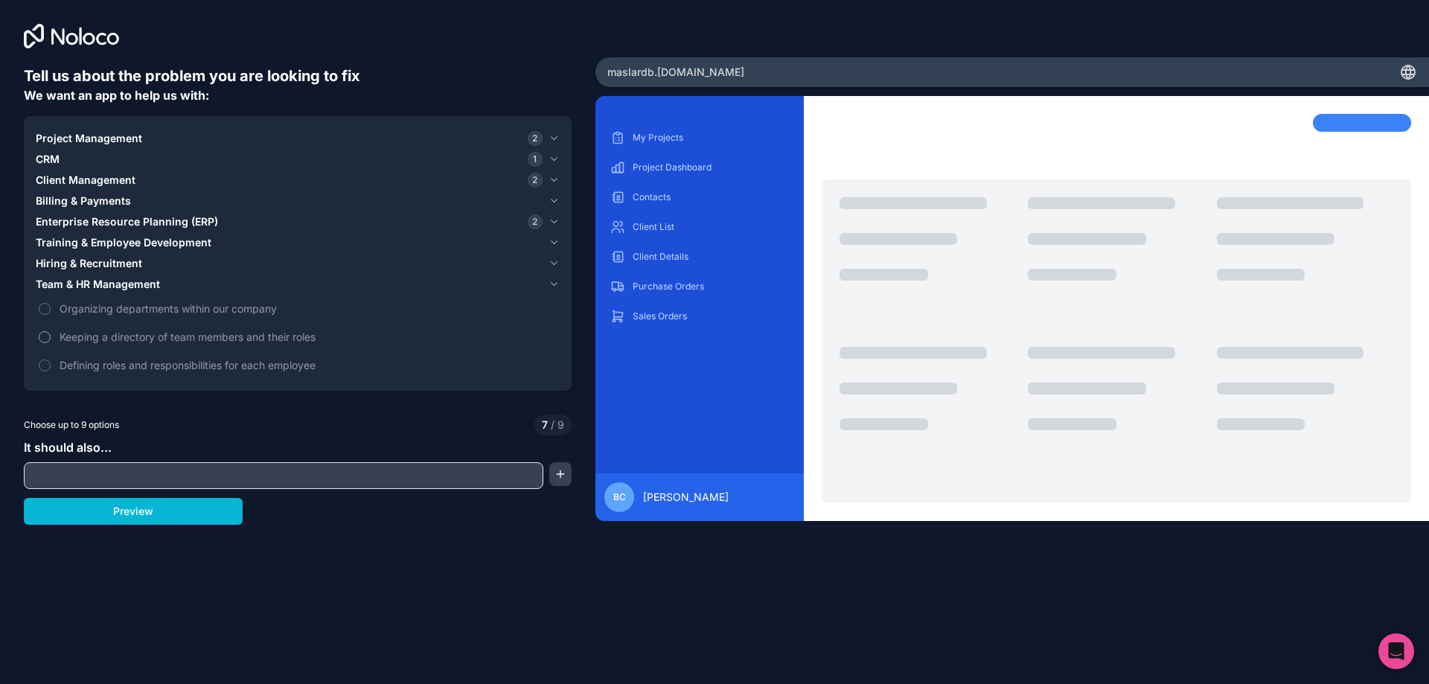
click at [41, 334] on button "Keeping a directory of team members and their roles" at bounding box center [45, 337] width 12 height 12
click at [41, 361] on button "Defining roles and responsibilities for each employee" at bounding box center [45, 365] width 12 height 12
click at [124, 469] on input "text" at bounding box center [284, 475] width 512 height 21
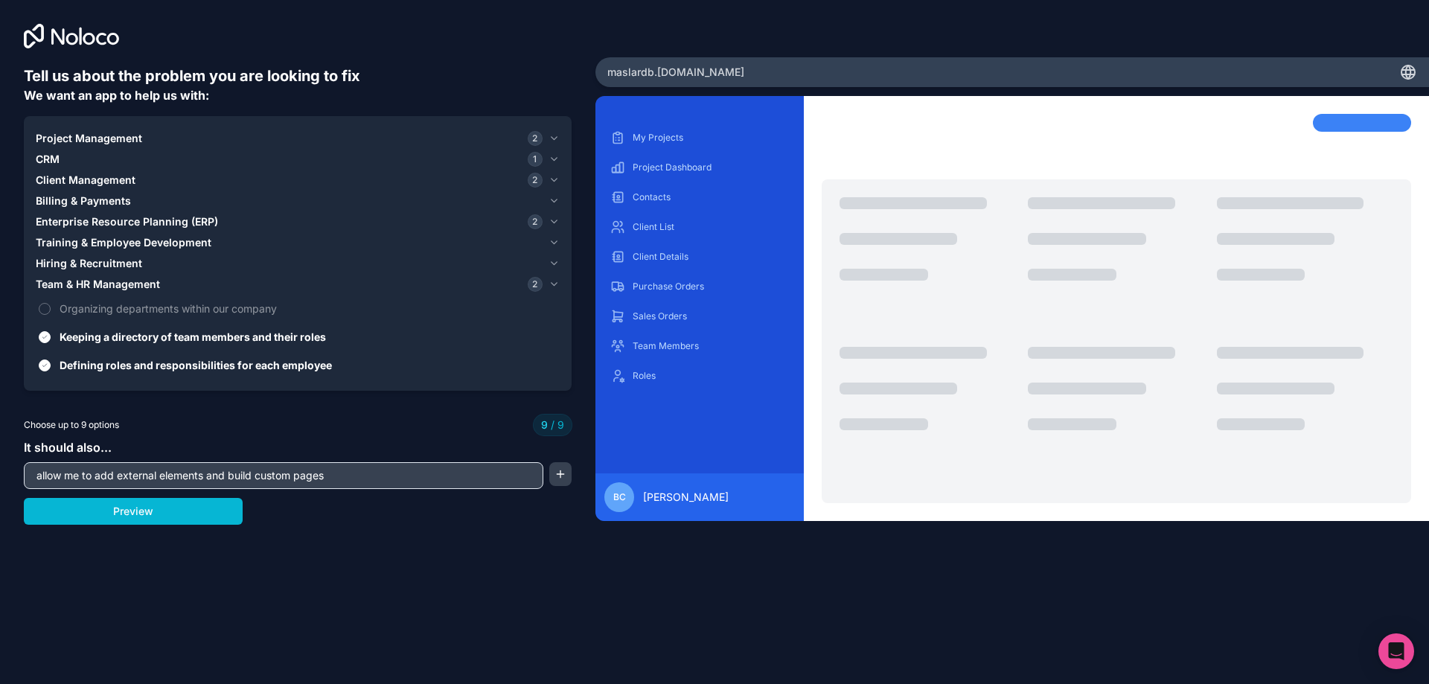
type input "allow me to add external elements and build custom pages"
click at [132, 513] on button "Preview" at bounding box center [133, 511] width 219 height 27
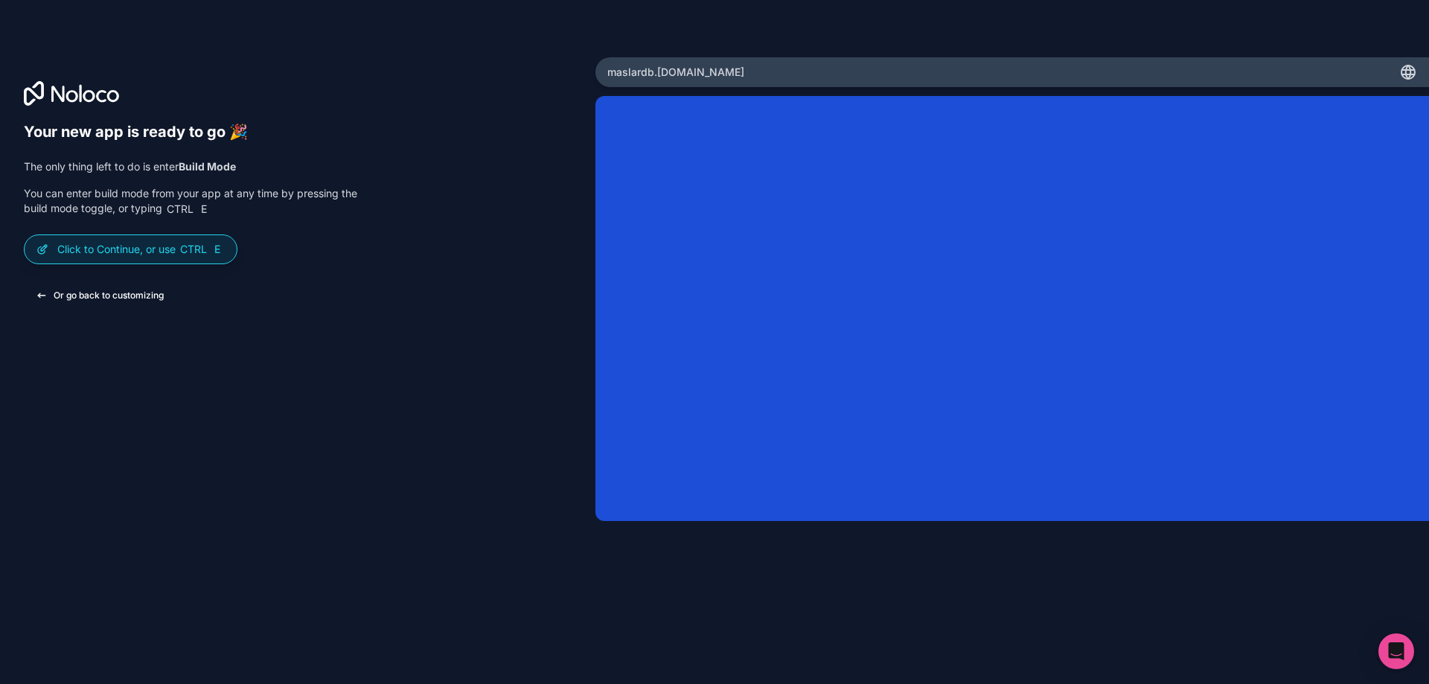
click at [123, 297] on button "Or go back to customizing" at bounding box center [100, 295] width 152 height 27
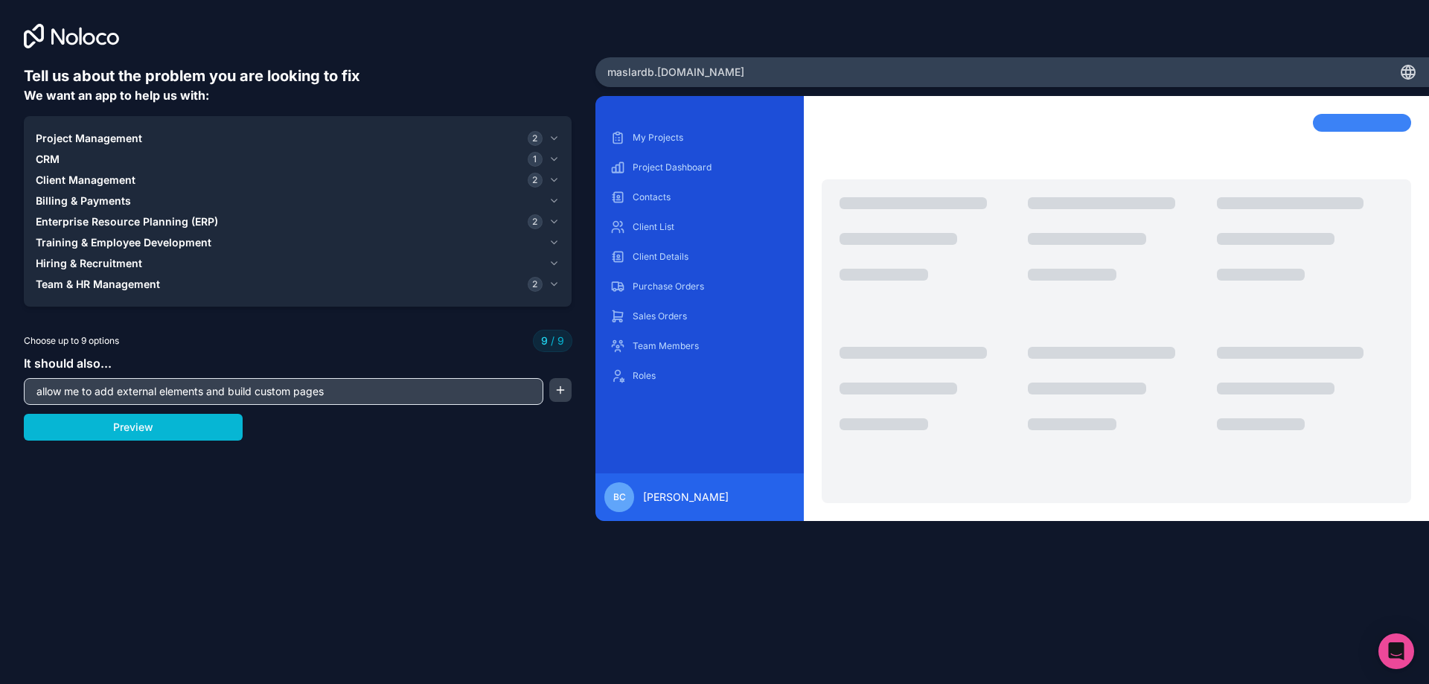
drag, startPoint x: 383, startPoint y: 394, endPoint x: 97, endPoint y: 376, distance: 287.0
click at [0, 381] on div "Tell us about the problem you are looking to fix We want an app to help us with…" at bounding box center [297, 285] width 595 height 570
type input "I"
type input "have role specific dashboards that are customizable by element, a multi project…"
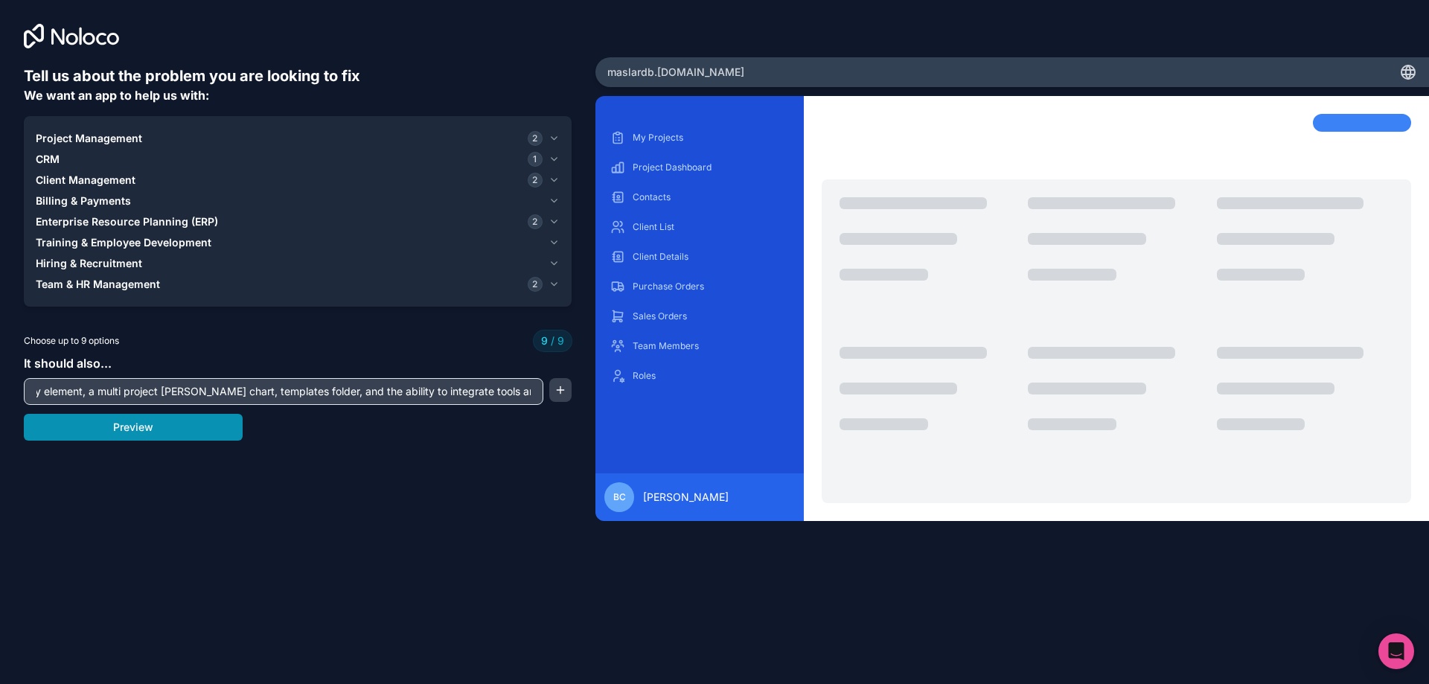
scroll to position [0, 0]
click at [217, 418] on button "Preview" at bounding box center [133, 427] width 219 height 27
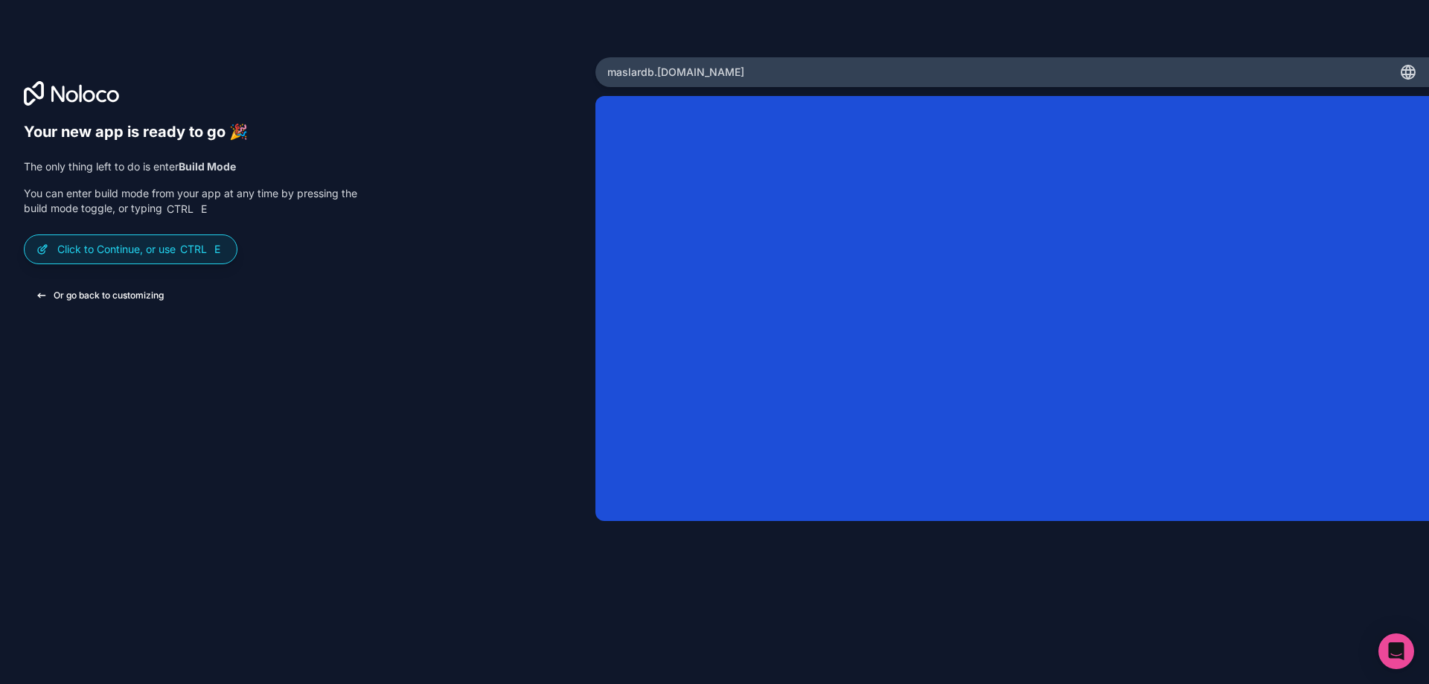
click at [92, 298] on button "Or go back to customizing" at bounding box center [100, 295] width 152 height 27
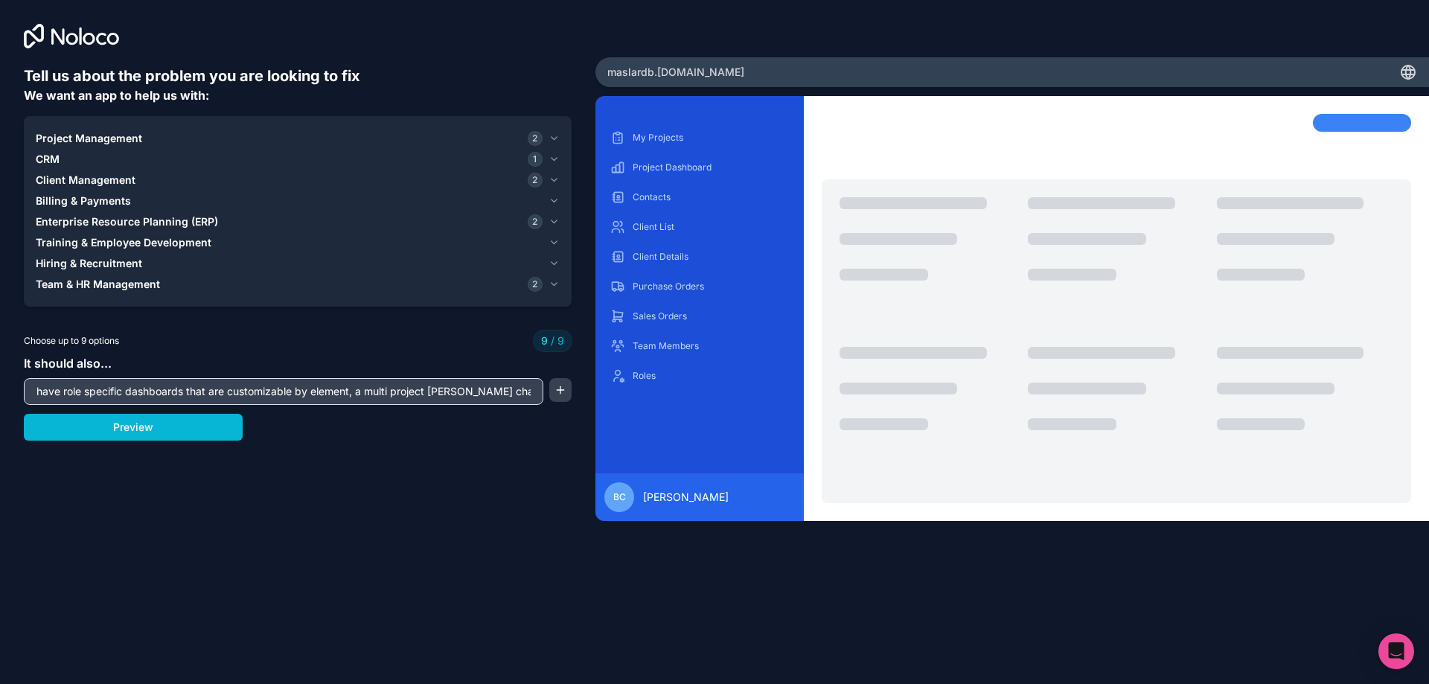
click at [76, 55] on div "Tell us about the problem you are looking to fix We want an app to help us with…" at bounding box center [297, 285] width 595 height 570
click at [77, 29] on icon at bounding box center [71, 36] width 95 height 25
click at [563, 394] on button "button" at bounding box center [560, 390] width 22 height 24
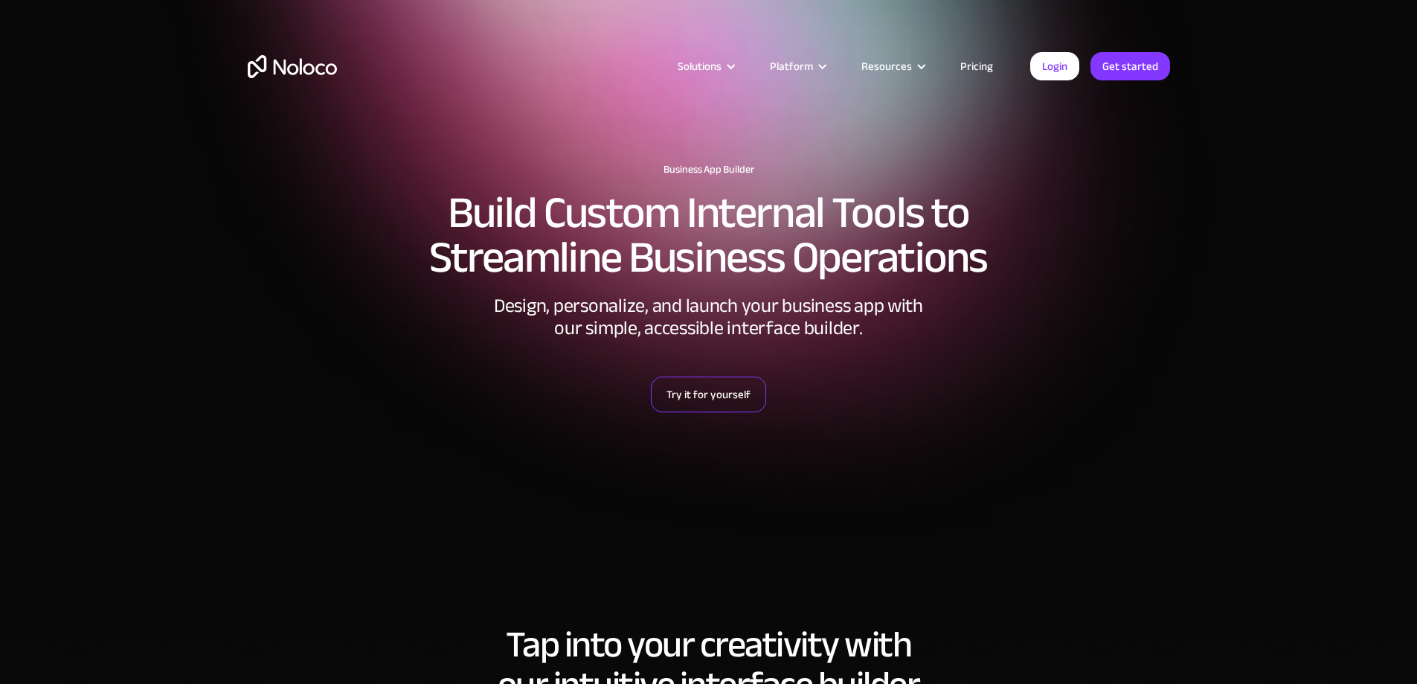
click at [700, 405] on link "Try it for yourself" at bounding box center [708, 394] width 115 height 36
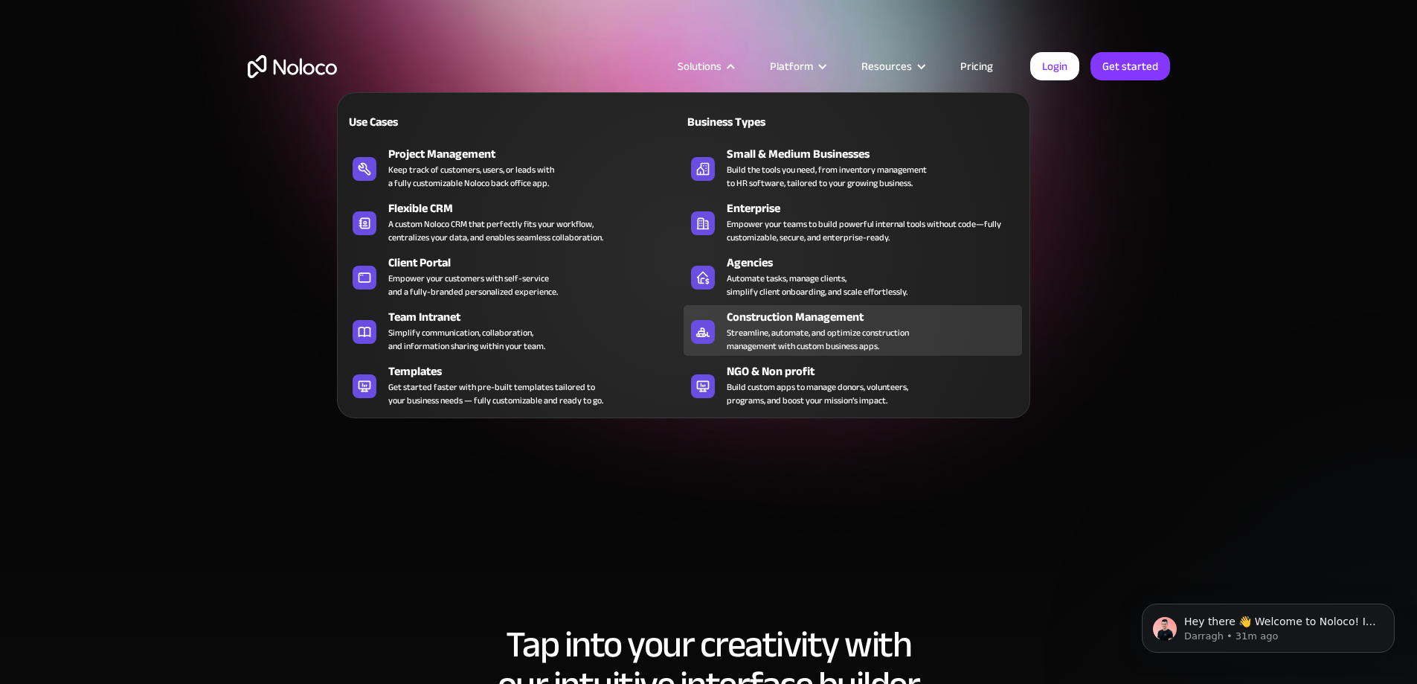
click at [790, 326] on div "Construction Management" at bounding box center [878, 317] width 302 height 18
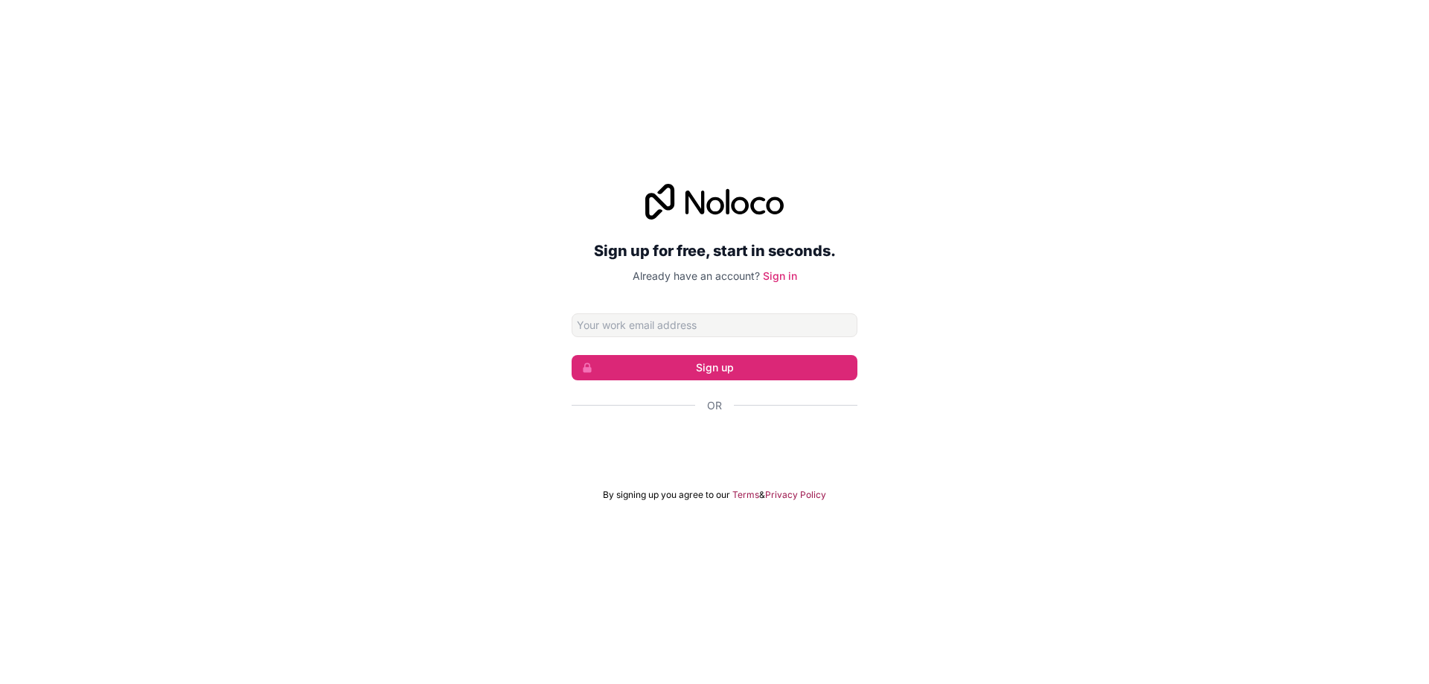
type input "itsmsbrat2u46@gmail.com"
click at [700, 368] on button "Sign up" at bounding box center [714, 367] width 286 height 25
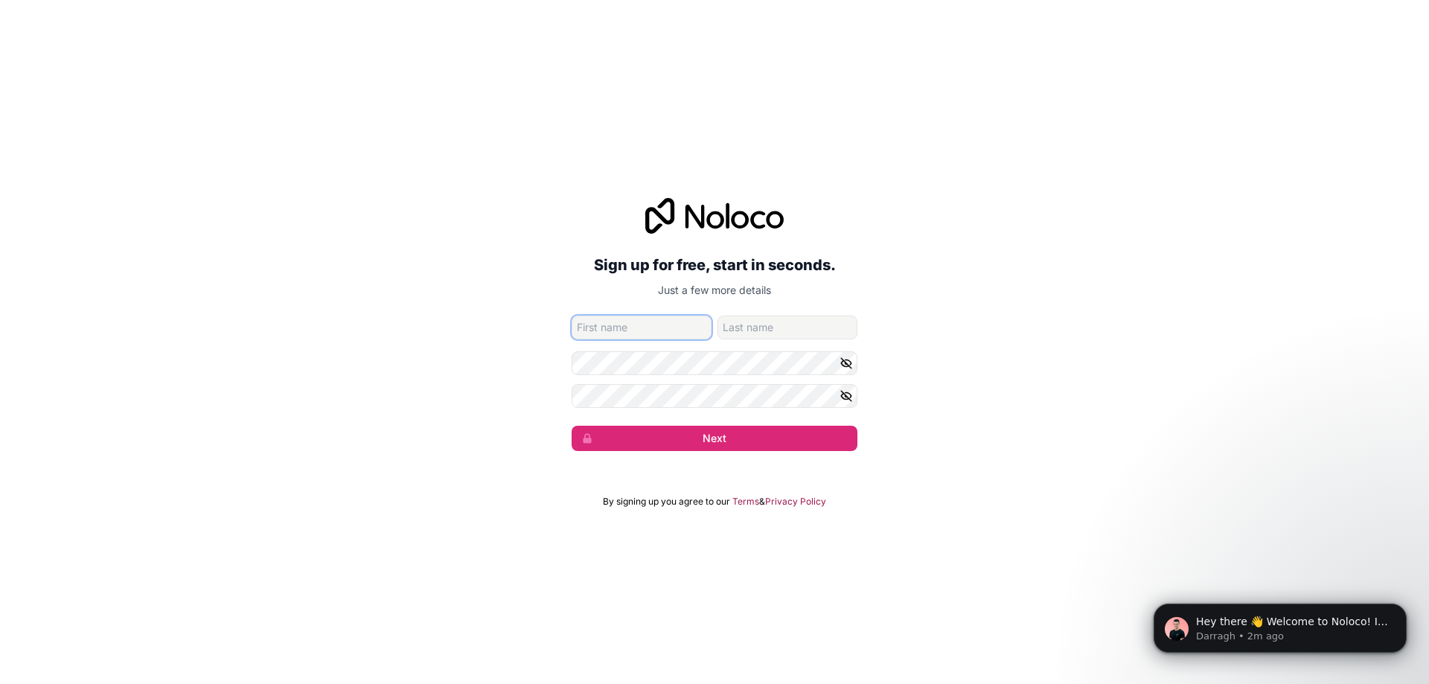
click at [616, 333] on input "given-name" at bounding box center [641, 327] width 140 height 24
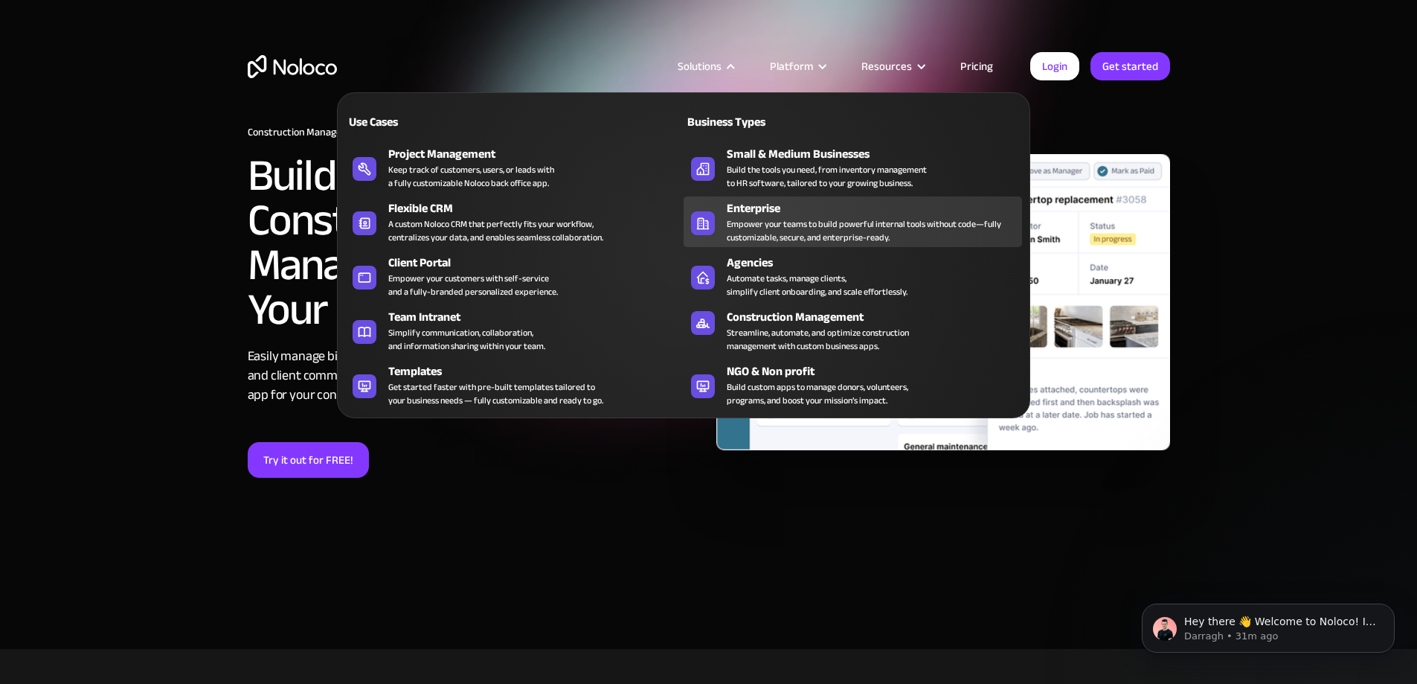
click at [757, 216] on div "Enterprise" at bounding box center [878, 208] width 302 height 18
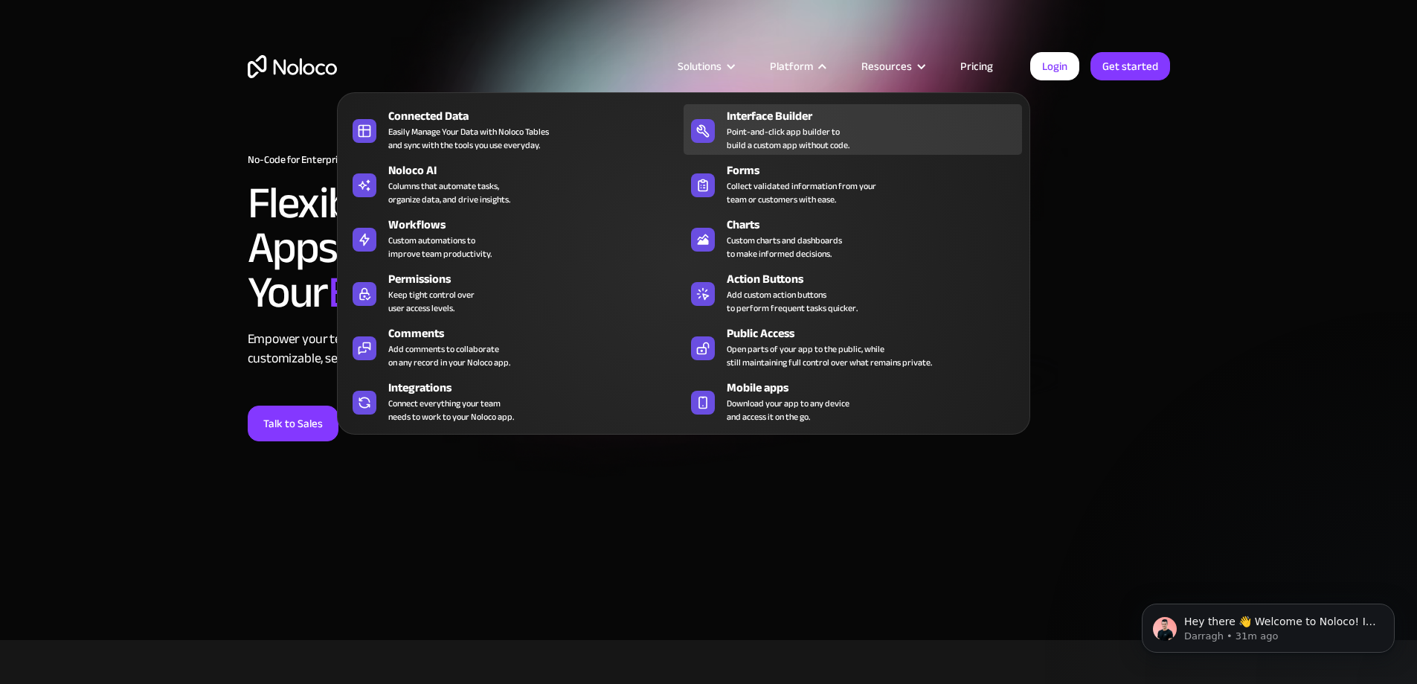
click at [732, 147] on div "Point-and-click app builder to build a custom app without code." at bounding box center [788, 138] width 123 height 27
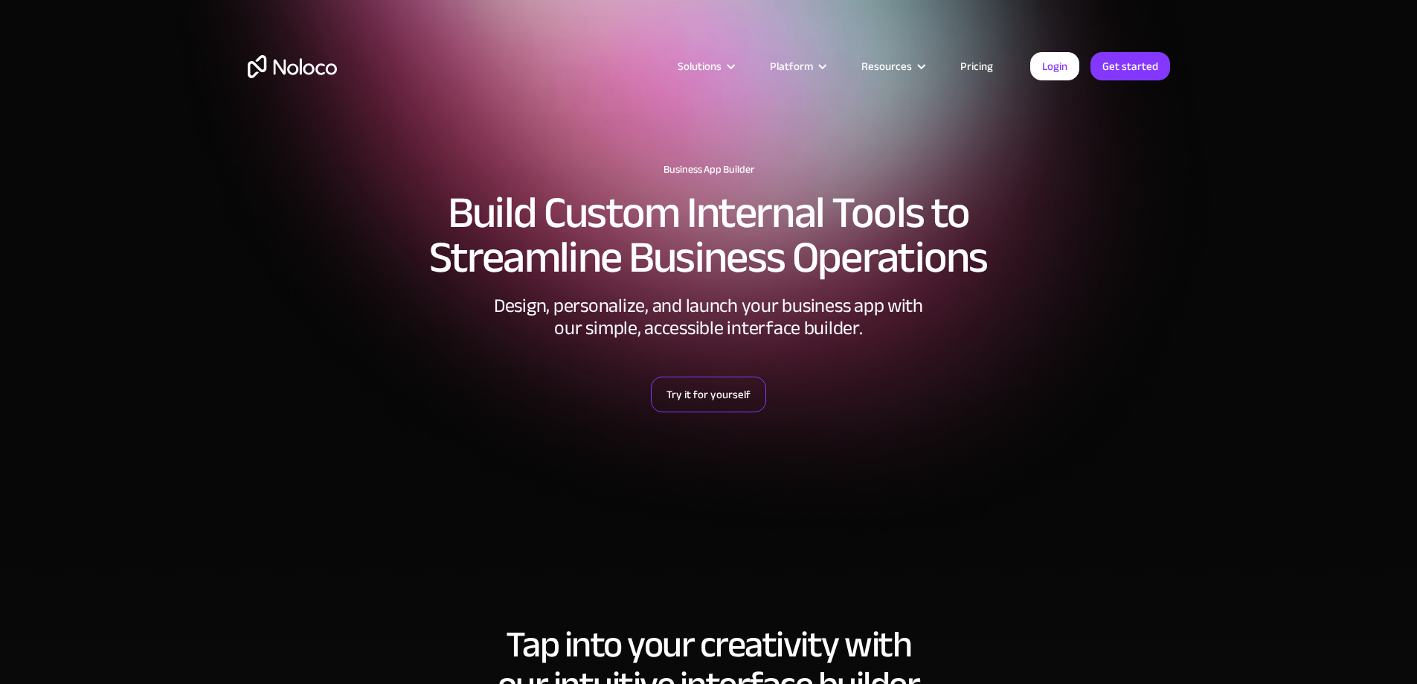
click at [698, 397] on link "Try it for yourself" at bounding box center [708, 394] width 115 height 36
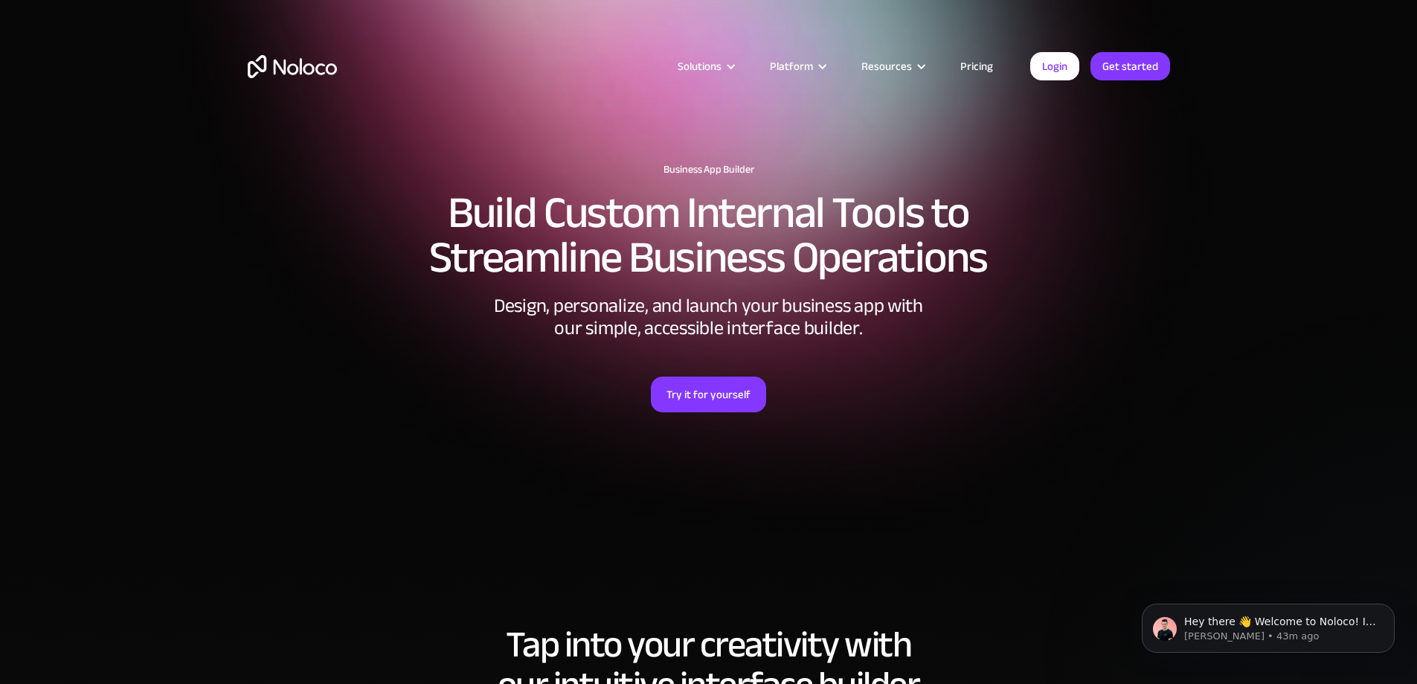
click at [980, 63] on link "Pricing" at bounding box center [977, 66] width 70 height 19
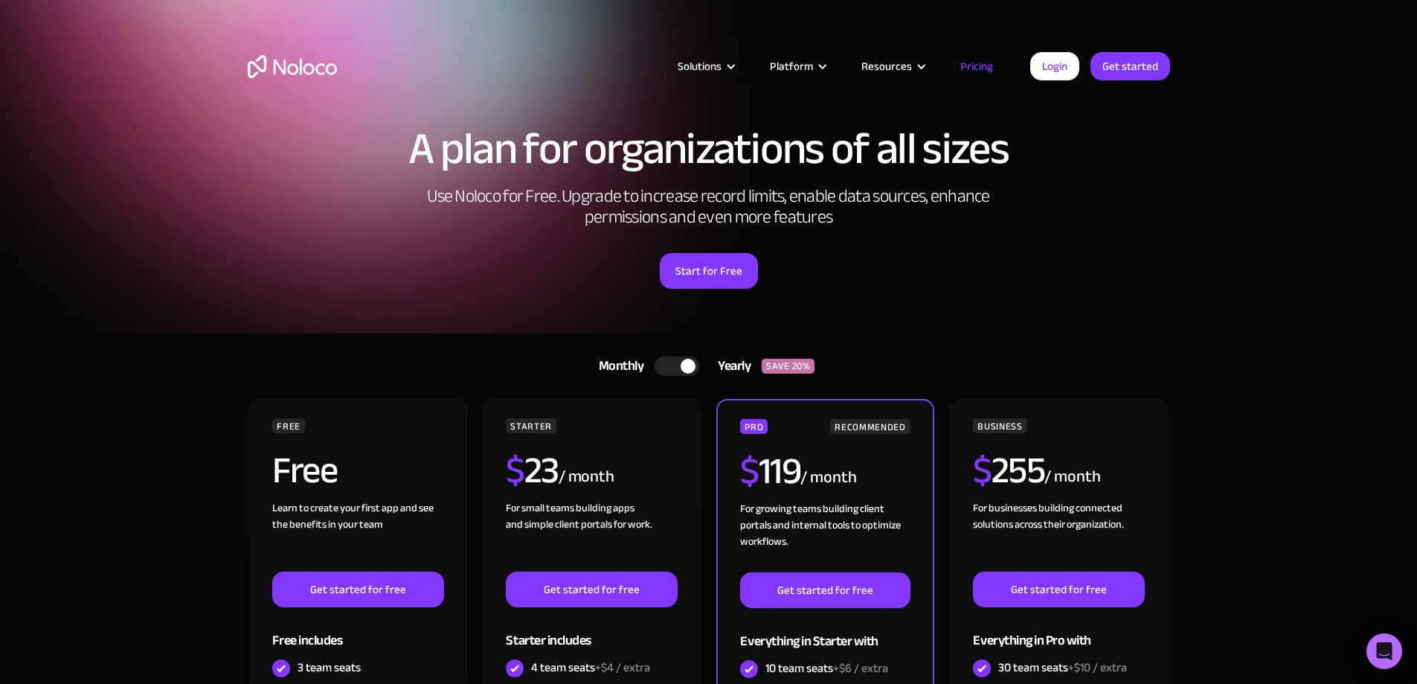
click at [664, 368] on div at bounding box center [677, 365] width 45 height 19
